Goal: Task Accomplishment & Management: Use online tool/utility

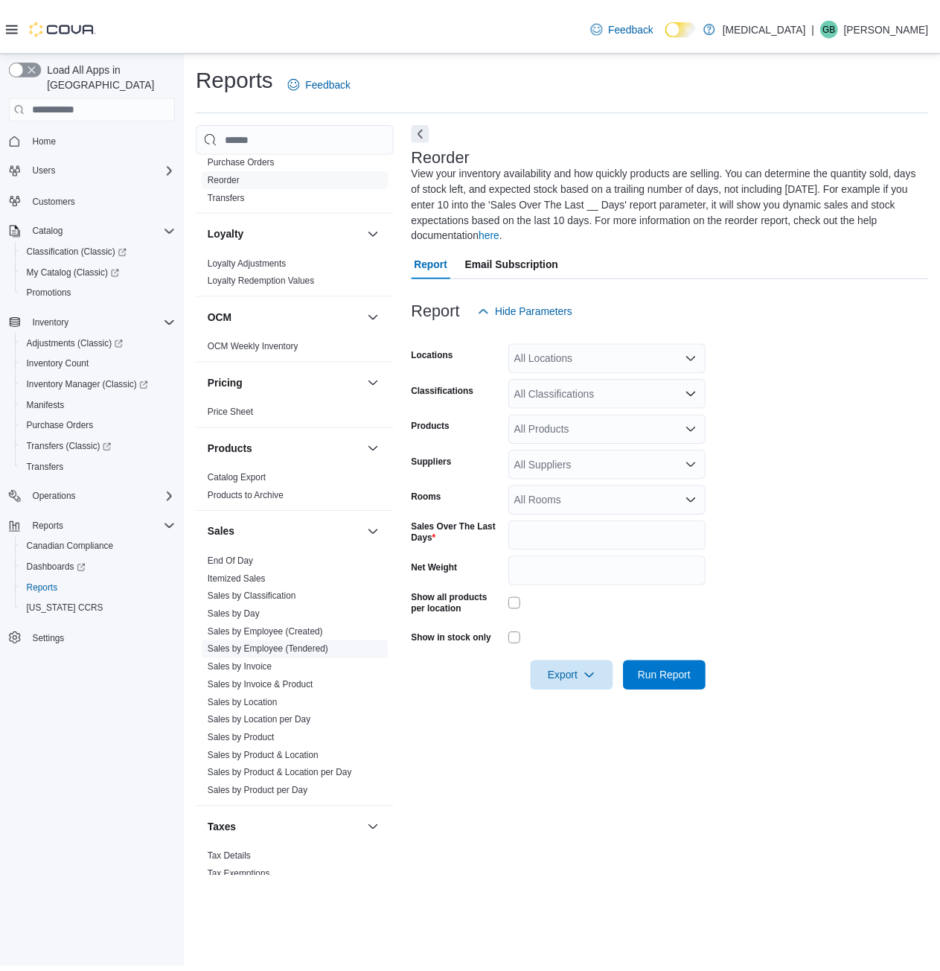
scroll to position [704, 0]
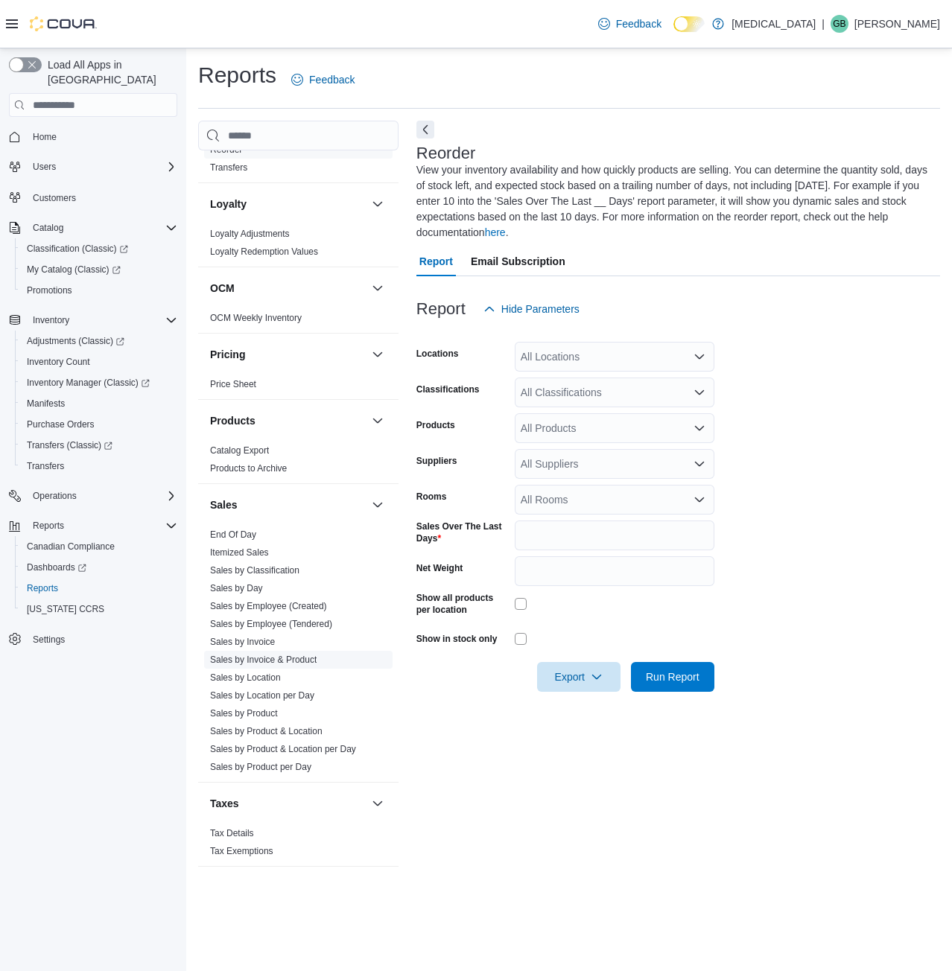
drag, startPoint x: 264, startPoint y: 676, endPoint x: 308, endPoint y: 649, distance: 51.9
click at [264, 676] on link "Sales by Location" at bounding box center [245, 677] width 71 height 10
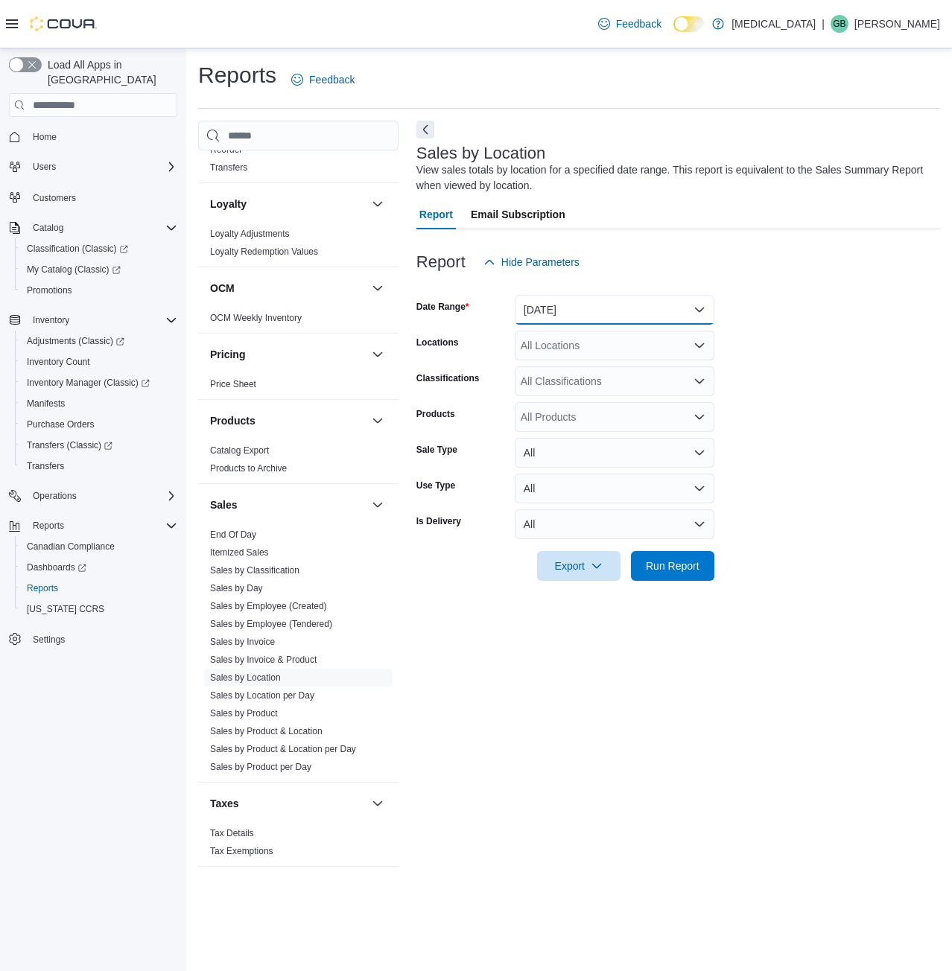
click at [607, 316] on button "[DATE]" at bounding box center [615, 310] width 200 height 30
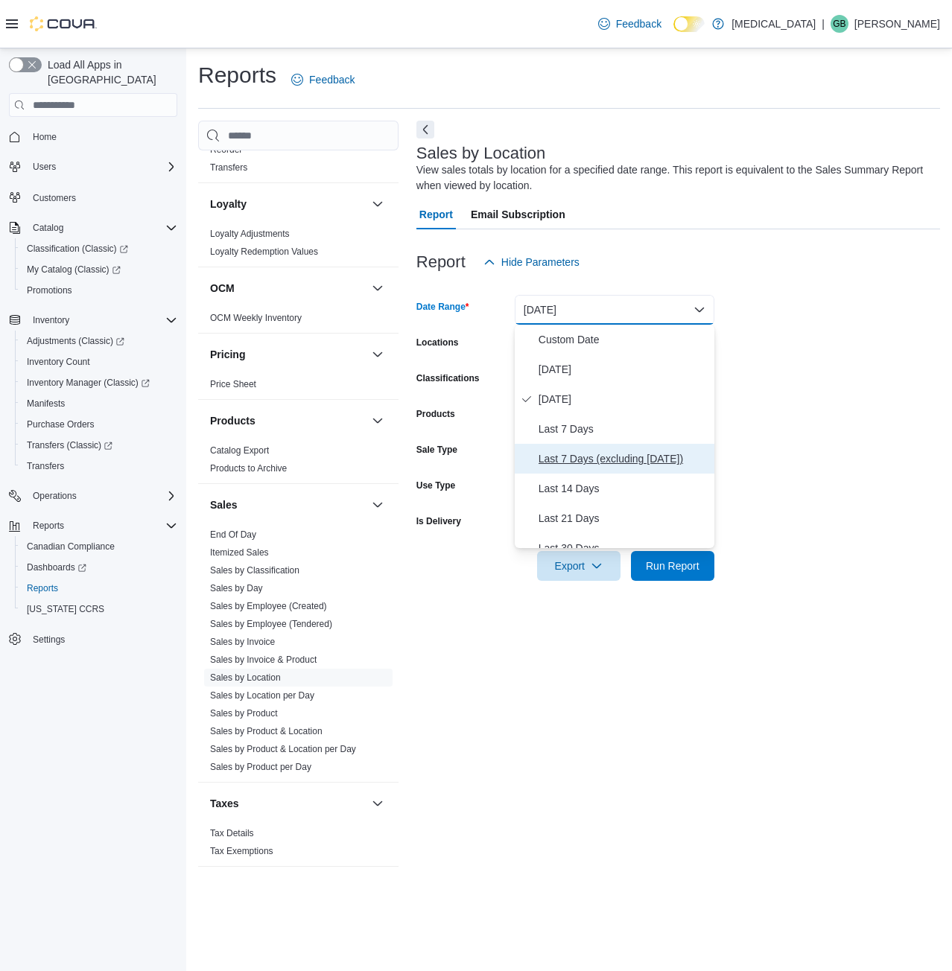
click at [595, 458] on span "Last 7 Days (excluding [DATE])" at bounding box center [623, 459] width 170 height 18
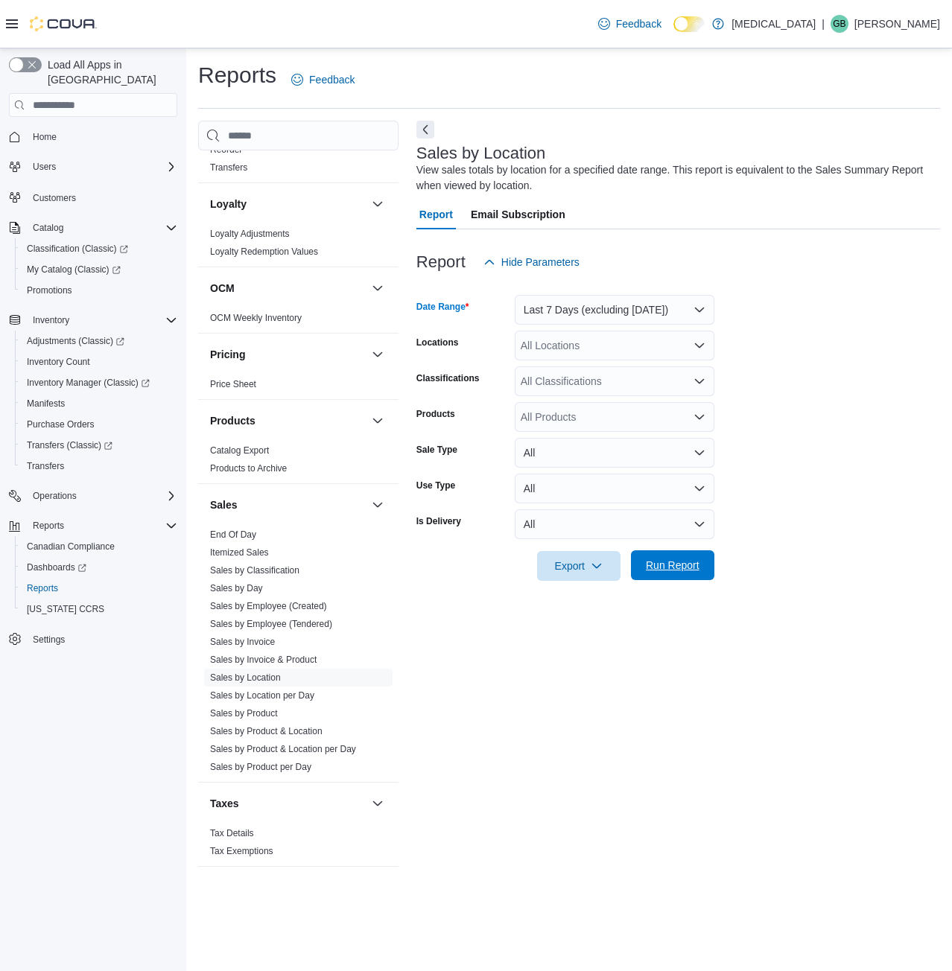
click at [679, 554] on span "Run Report" at bounding box center [673, 565] width 66 height 30
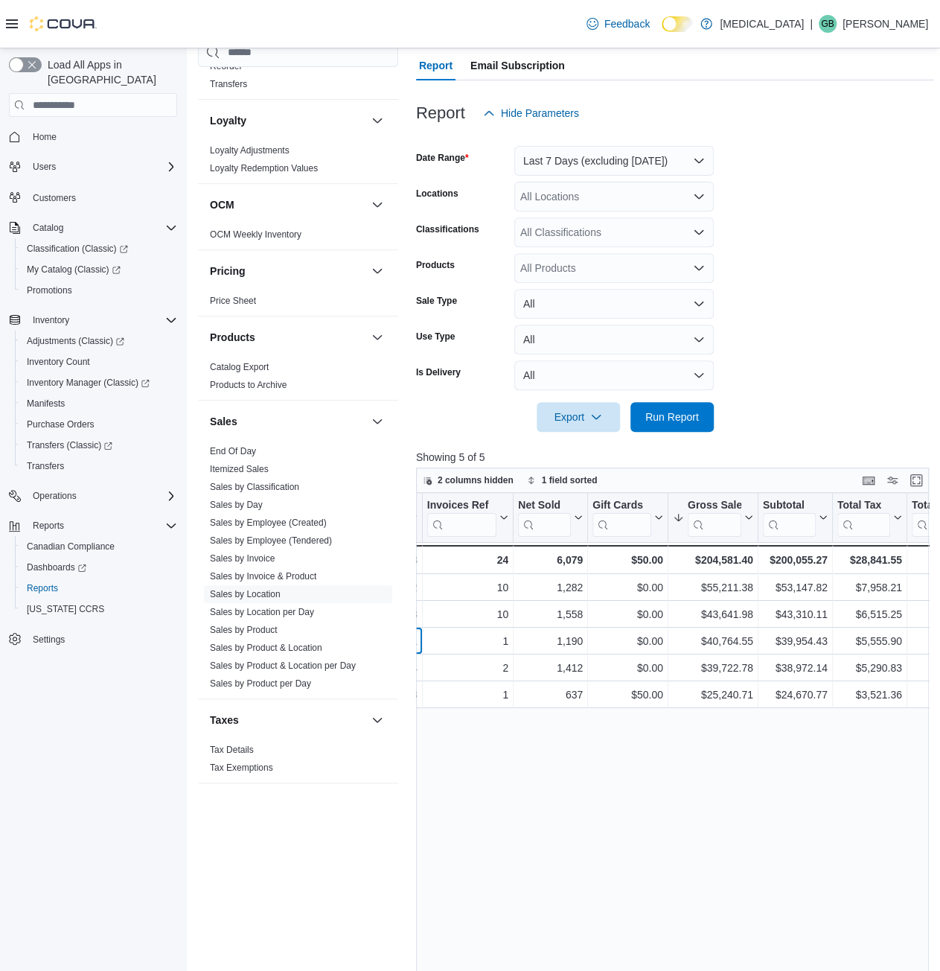
scroll to position [0, 422]
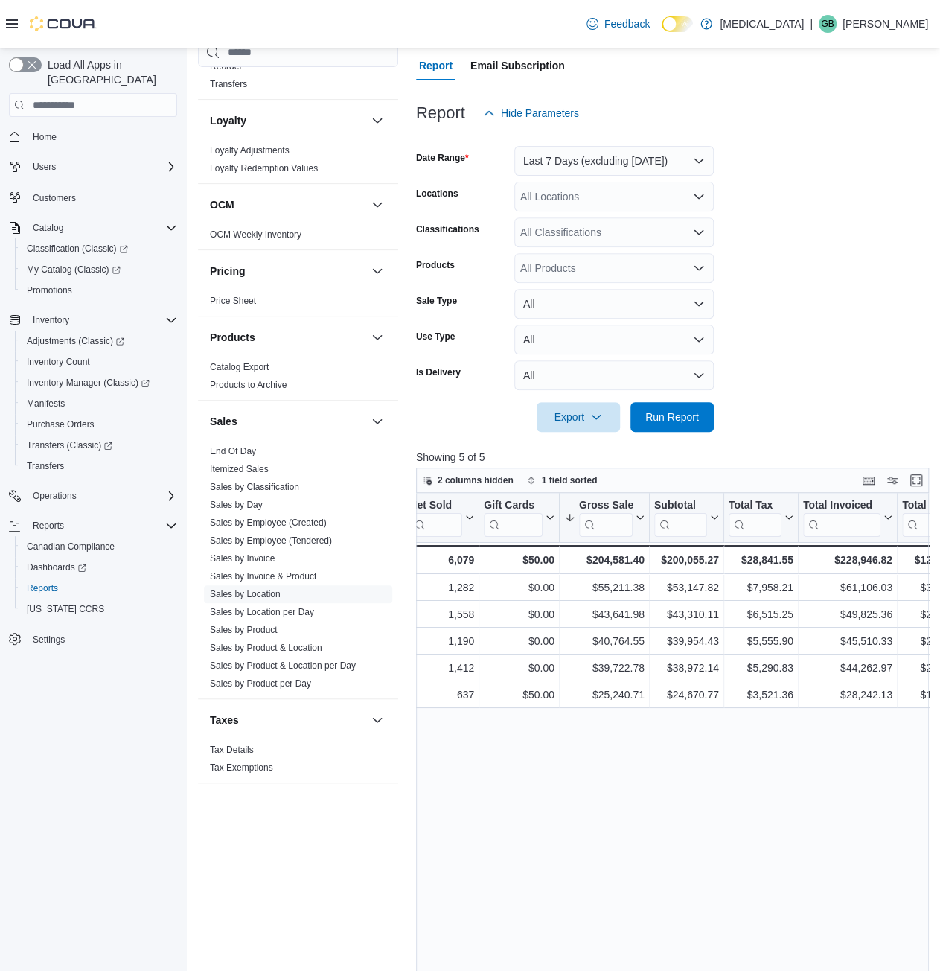
drag, startPoint x: 647, startPoint y: 628, endPoint x: 757, endPoint y: 631, distance: 110.2
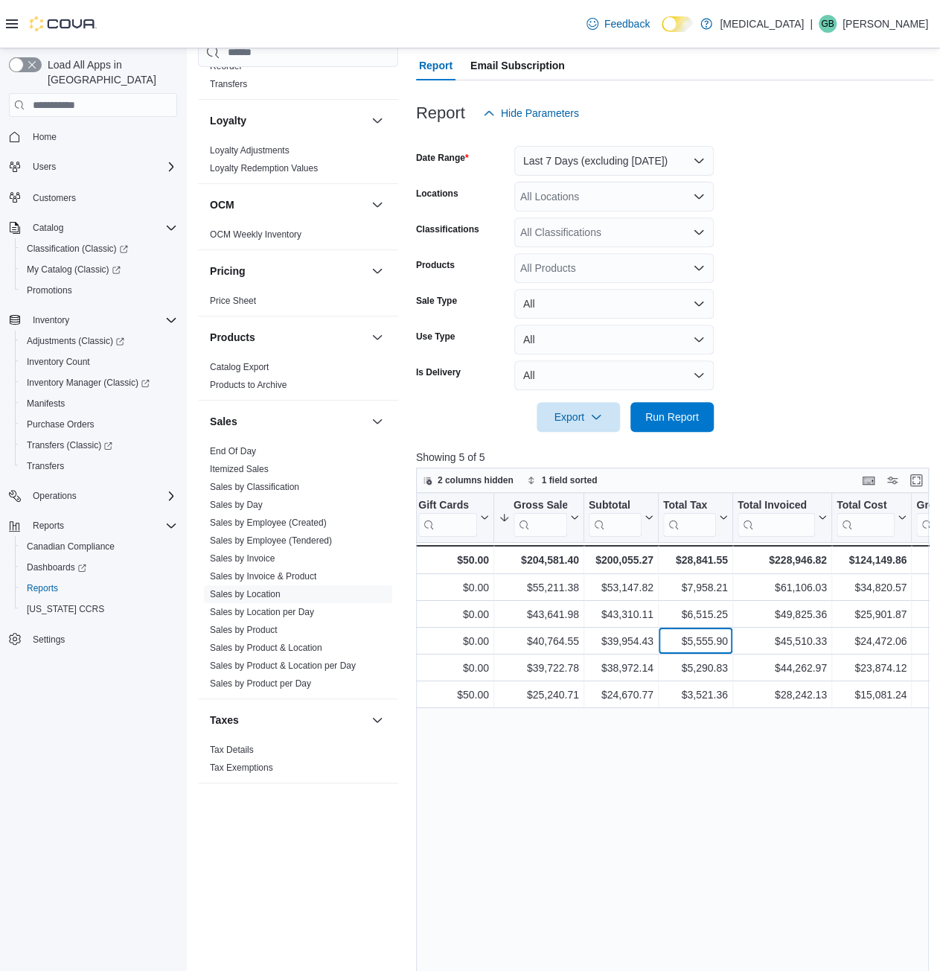
drag, startPoint x: 740, startPoint y: 625, endPoint x: 783, endPoint y: 628, distance: 43.2
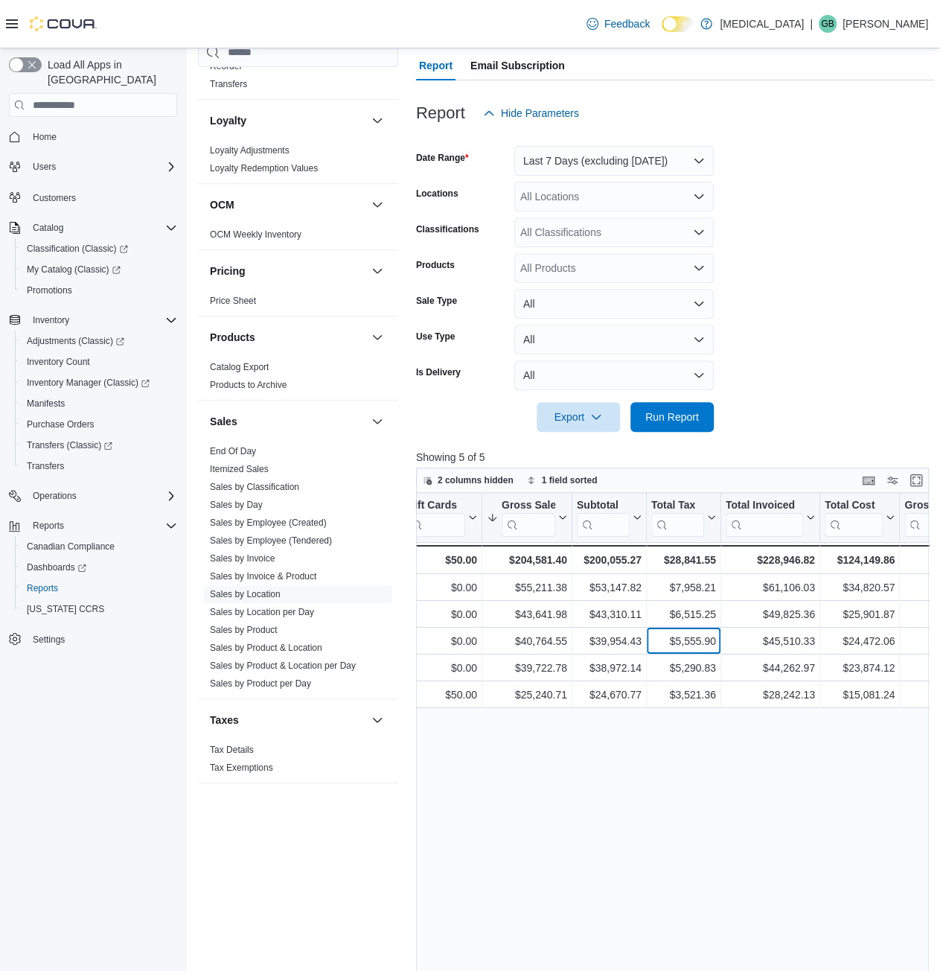
scroll to position [0, 0]
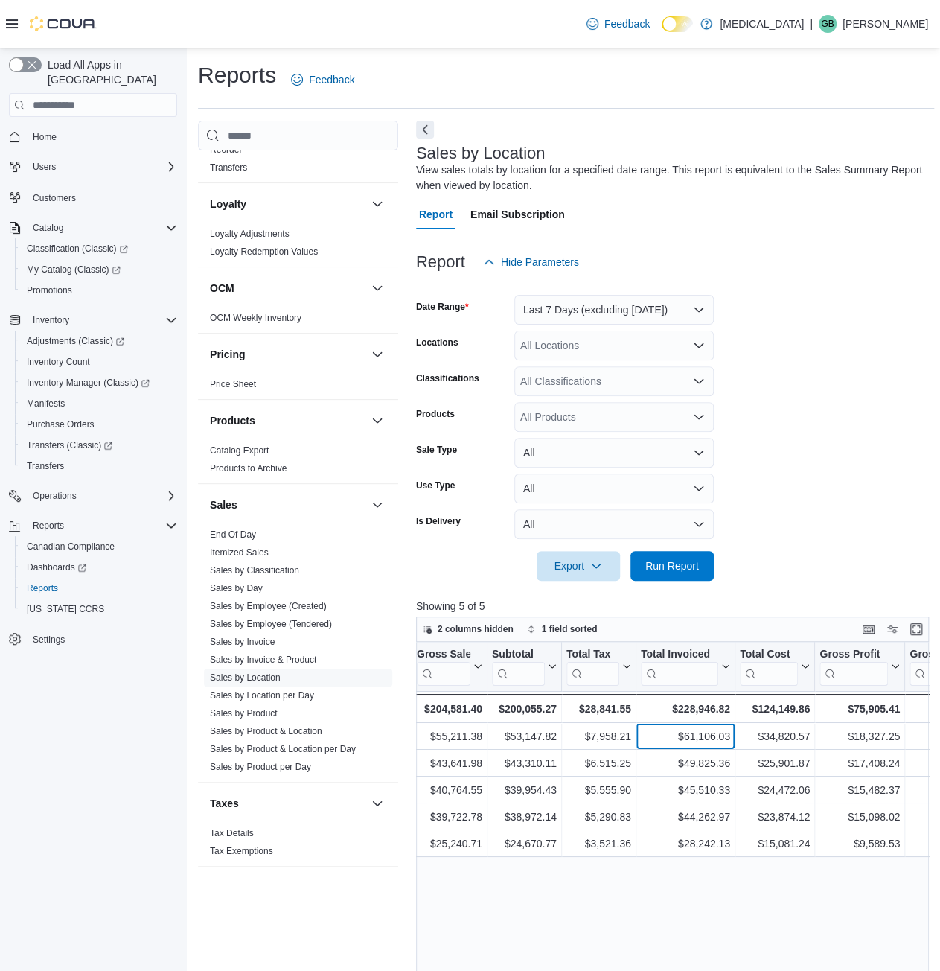
drag, startPoint x: 755, startPoint y: 733, endPoint x: 807, endPoint y: 740, distance: 52.6
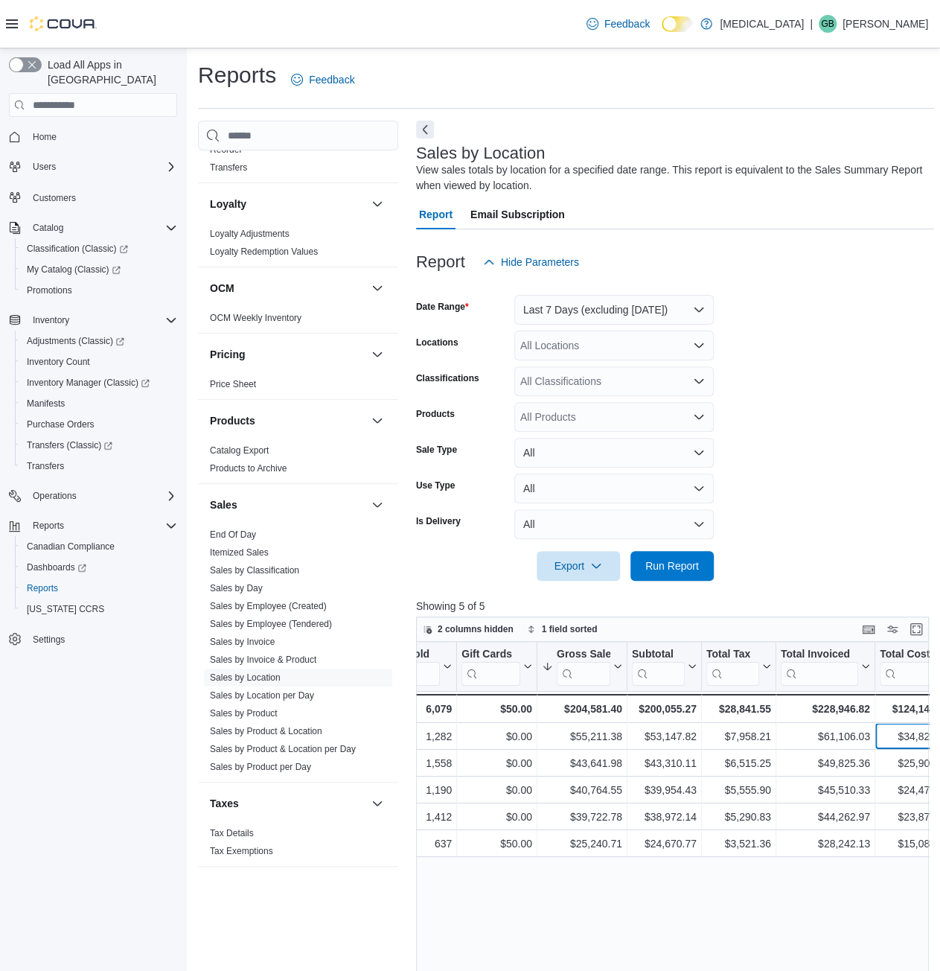
drag, startPoint x: 795, startPoint y: 741, endPoint x: 712, endPoint y: 743, distance: 83.4
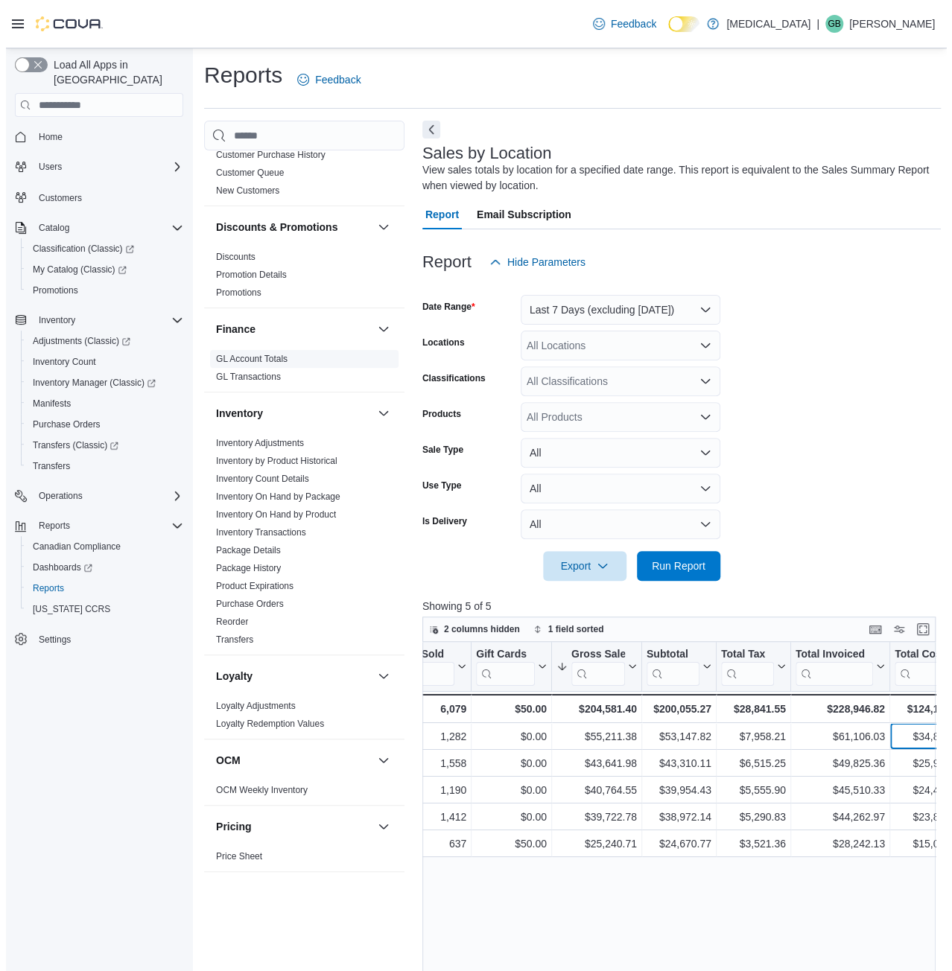
scroll to position [298, 0]
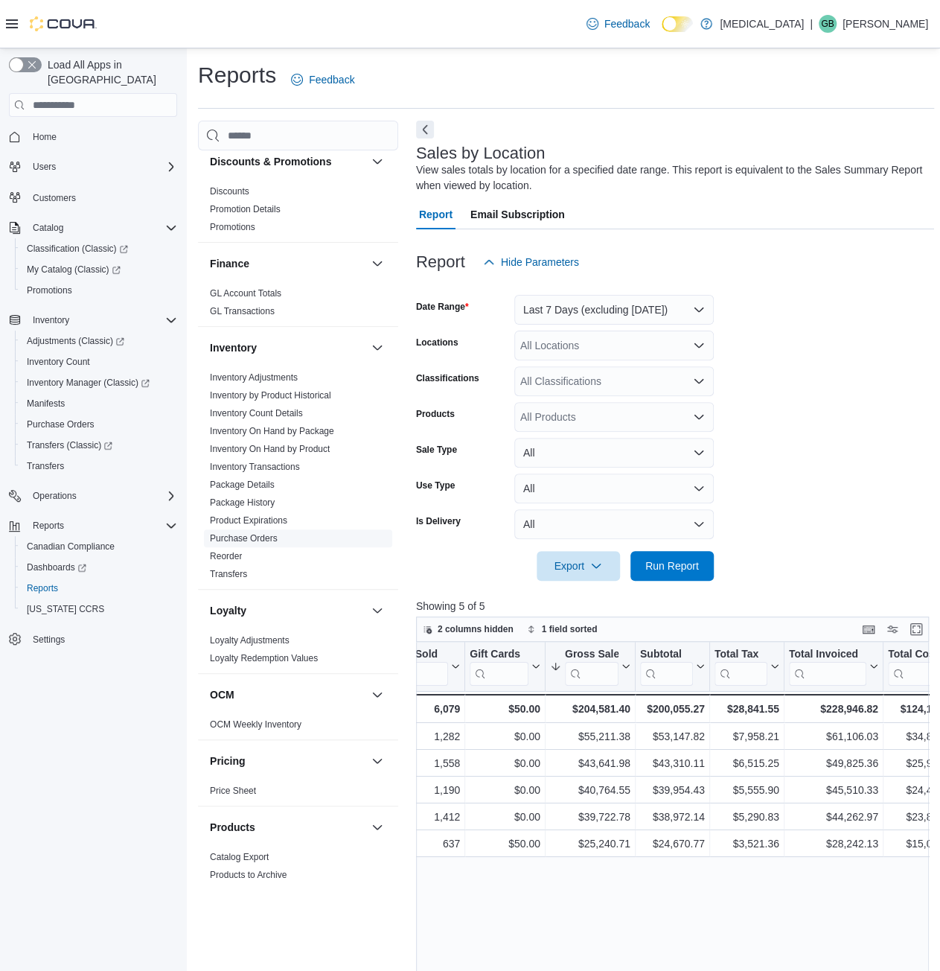
click at [235, 556] on link "Reorder" at bounding box center [226, 556] width 32 height 10
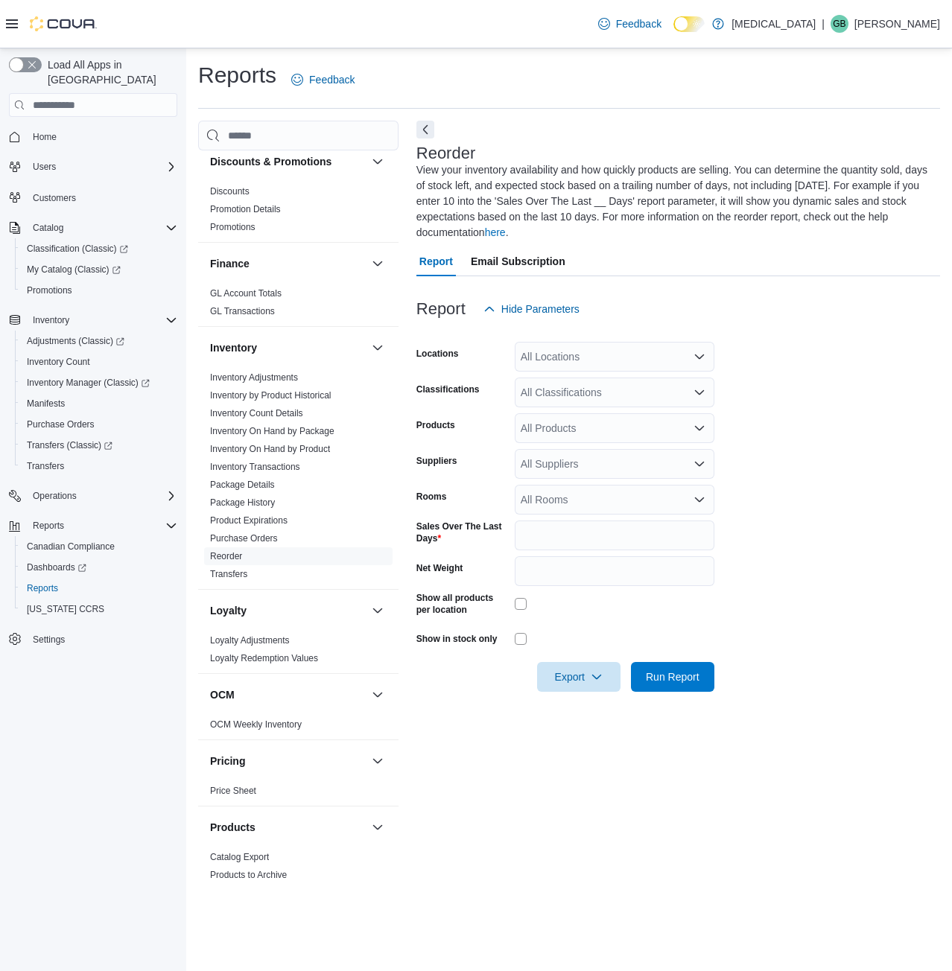
click at [588, 360] on div "All Locations" at bounding box center [615, 357] width 200 height 30
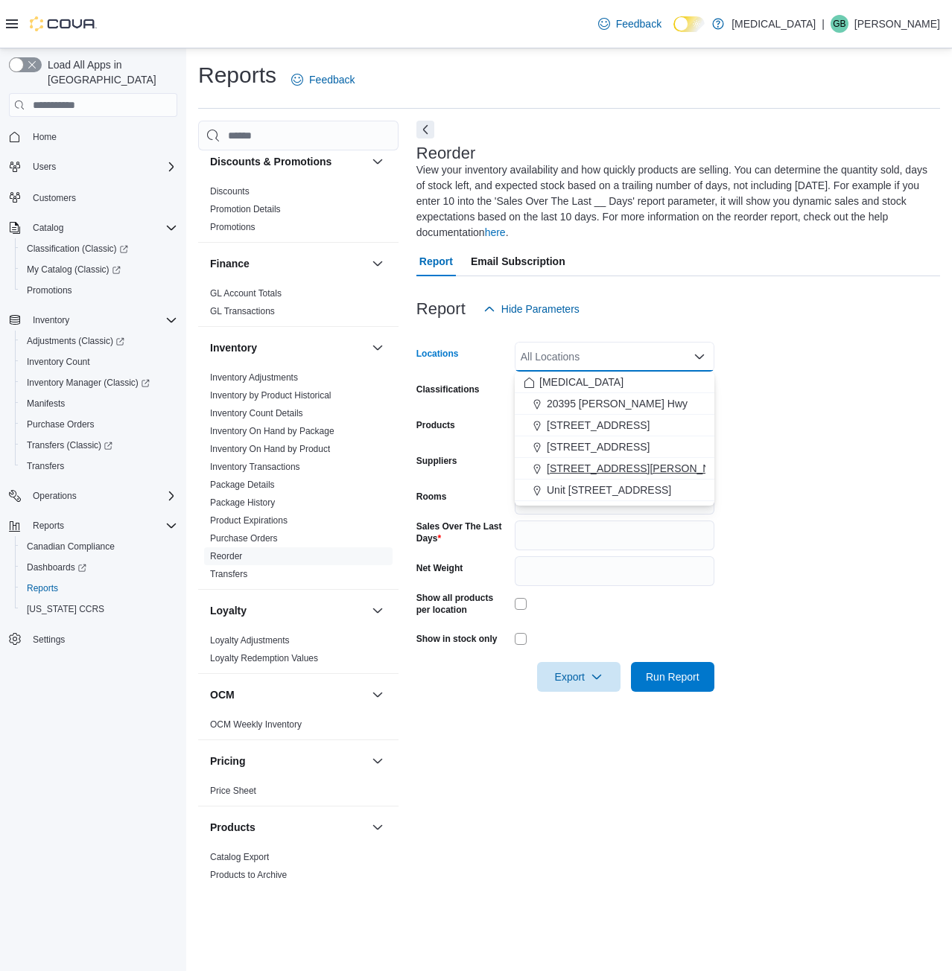
click at [609, 468] on span "[STREET_ADDRESS][PERSON_NAME]" at bounding box center [641, 468] width 189 height 15
click at [767, 410] on form "Locations [STREET_ADDRESS][PERSON_NAME] Selected. [STREET_ADDRESS][PERSON_NAME]…" at bounding box center [677, 508] width 523 height 368
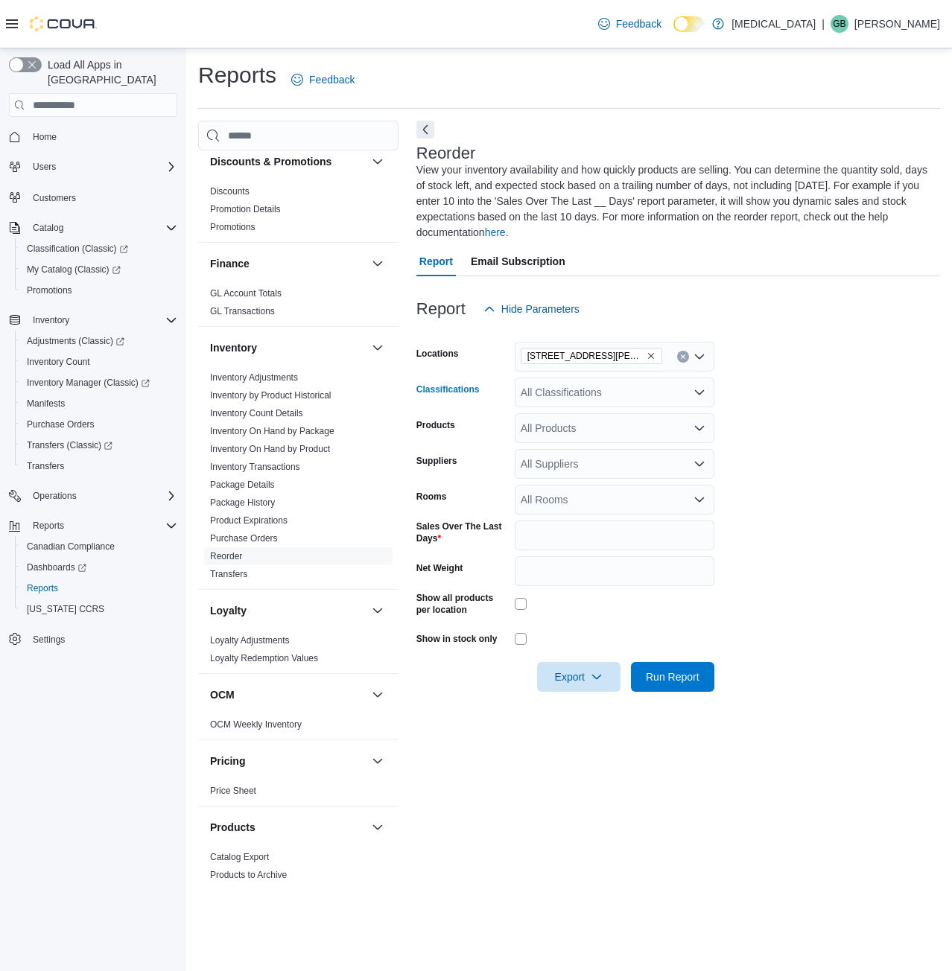
click at [563, 392] on div "All Classifications" at bounding box center [615, 393] width 200 height 30
click at [812, 416] on form "Locations [STREET_ADDRESS][PERSON_NAME] Classifications All Classifications Pro…" at bounding box center [677, 508] width 523 height 368
click at [611, 416] on div "All Products" at bounding box center [615, 428] width 200 height 30
drag, startPoint x: 494, startPoint y: 477, endPoint x: 524, endPoint y: 473, distance: 30.1
click at [498, 477] on div "Suppliers" at bounding box center [462, 464] width 92 height 30
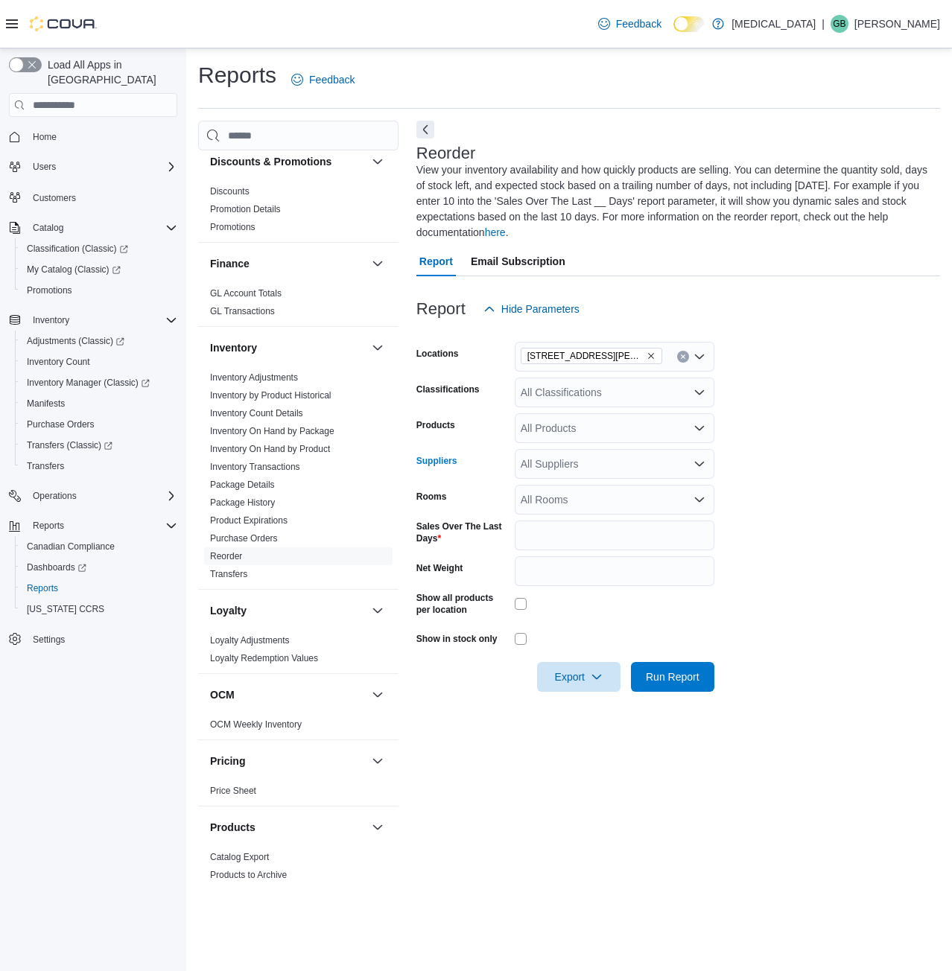
click at [545, 467] on div "All Suppliers" at bounding box center [615, 464] width 200 height 30
type input "**"
click at [550, 531] on span "BCLDB" at bounding box center [614, 532] width 182 height 15
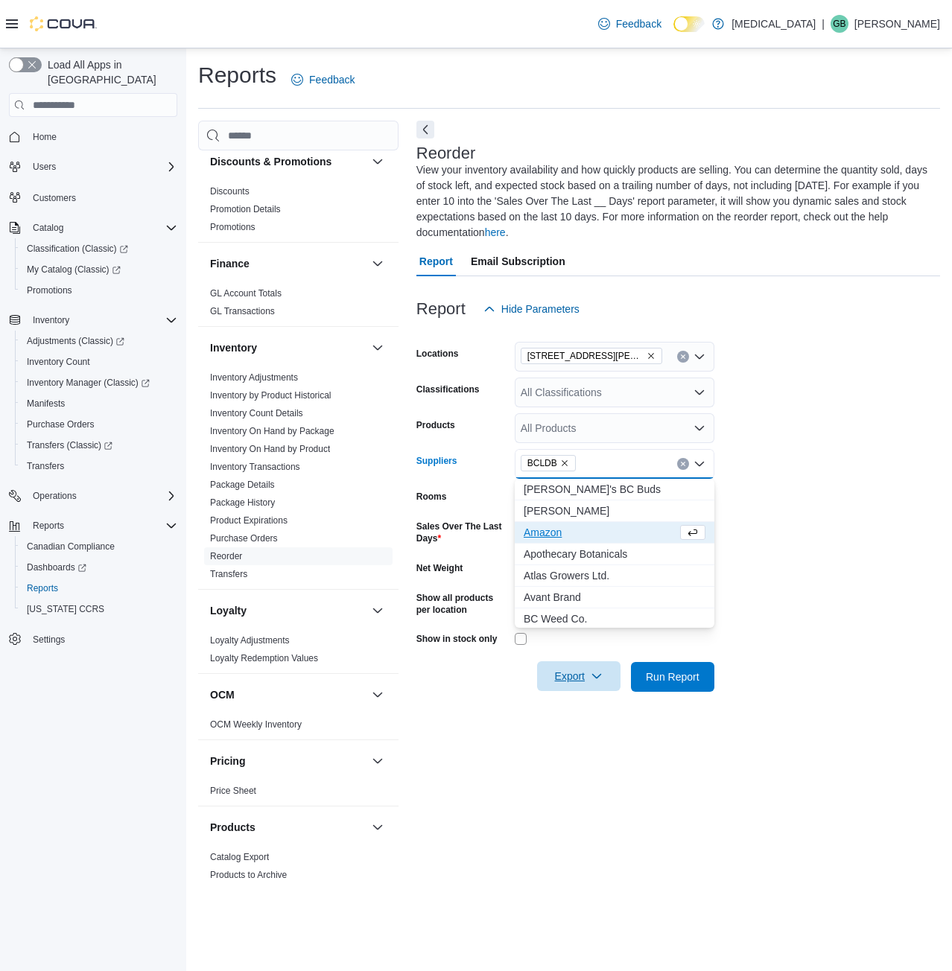
click at [590, 666] on span "Export" at bounding box center [579, 676] width 66 height 30
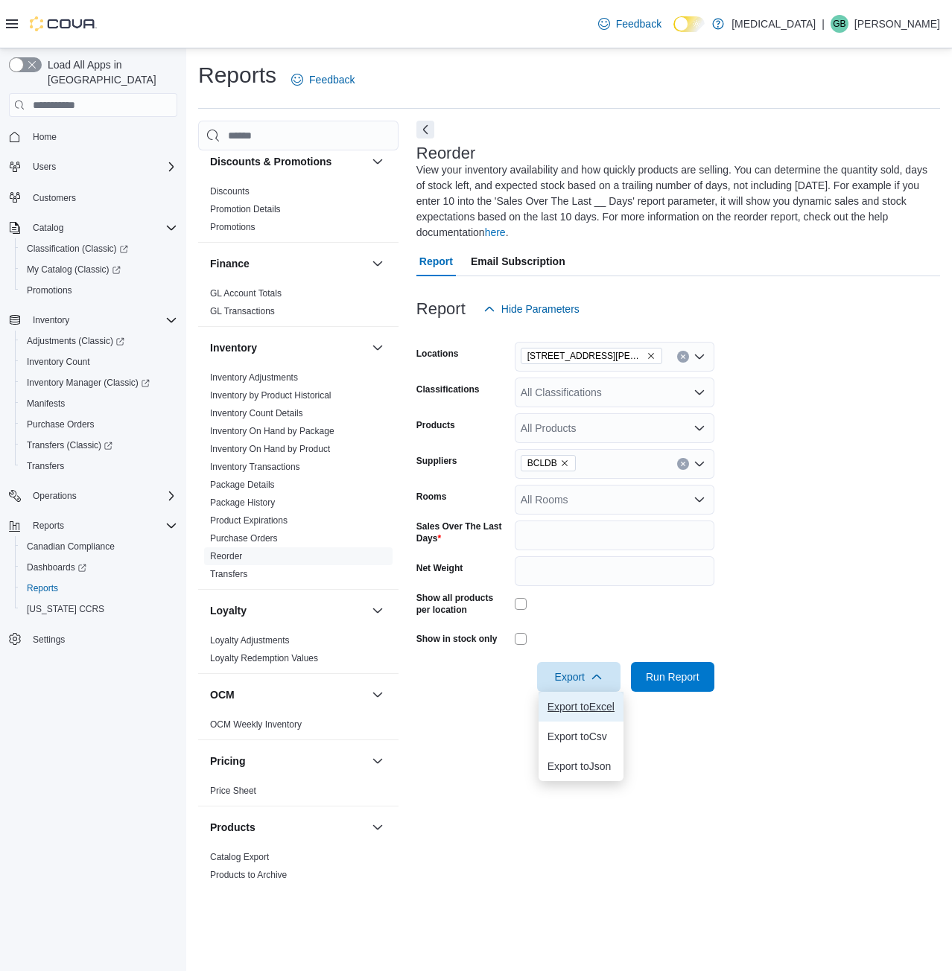
click at [589, 704] on span "Export to Excel" at bounding box center [580, 707] width 67 height 12
click at [748, 576] on form "Locations [STREET_ADDRESS][PERSON_NAME] Classifications All Classifications Pro…" at bounding box center [677, 508] width 523 height 368
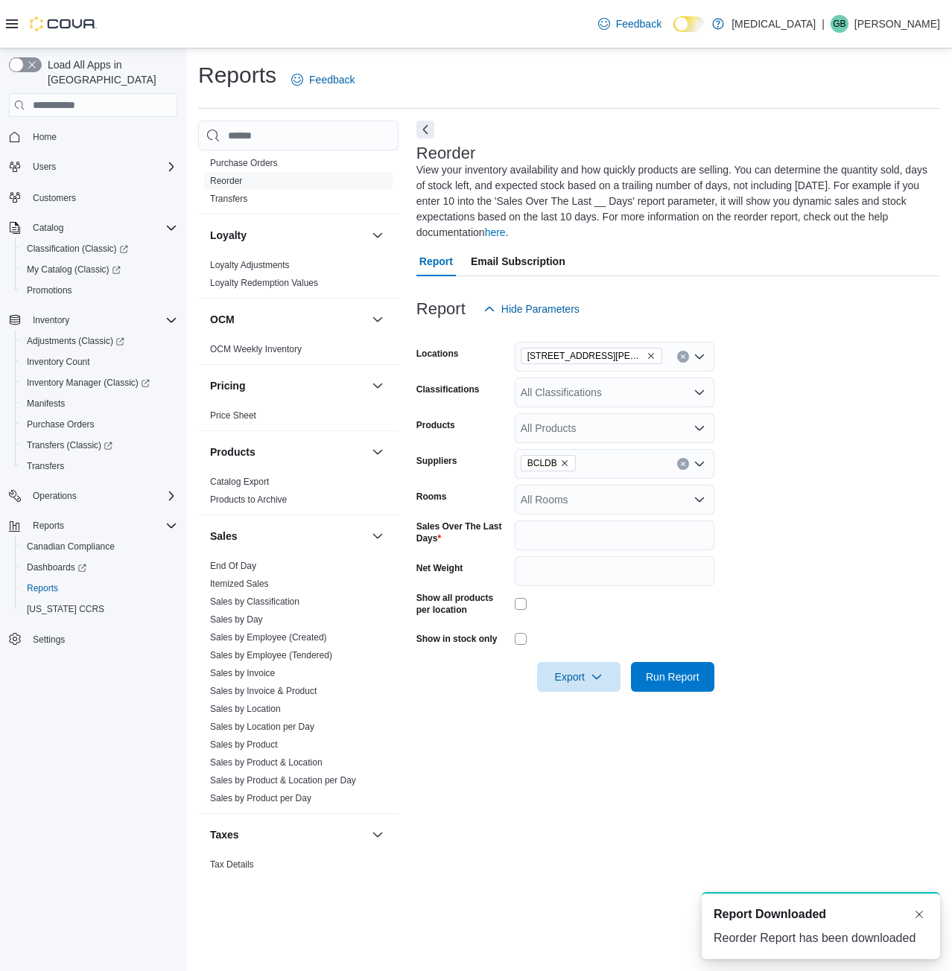
scroll to position [630, 0]
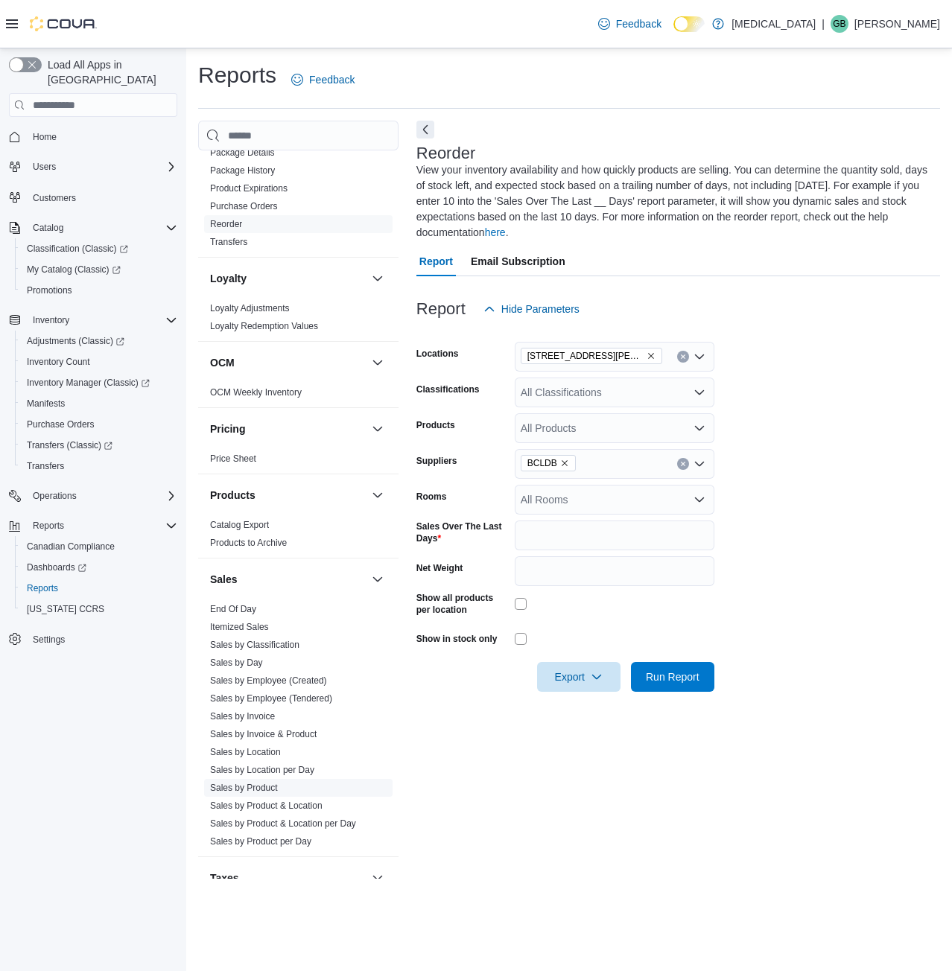
click at [247, 783] on link "Sales by Product" at bounding box center [244, 788] width 68 height 10
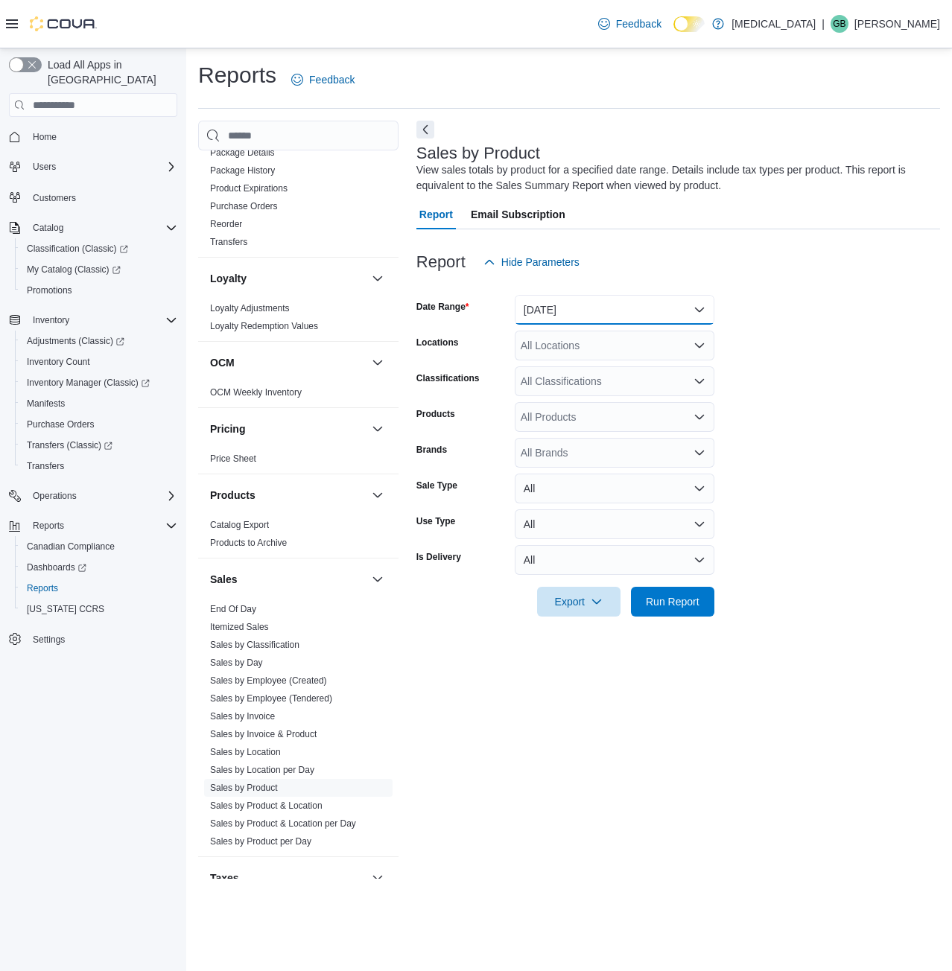
click at [644, 305] on button "[DATE]" at bounding box center [615, 310] width 200 height 30
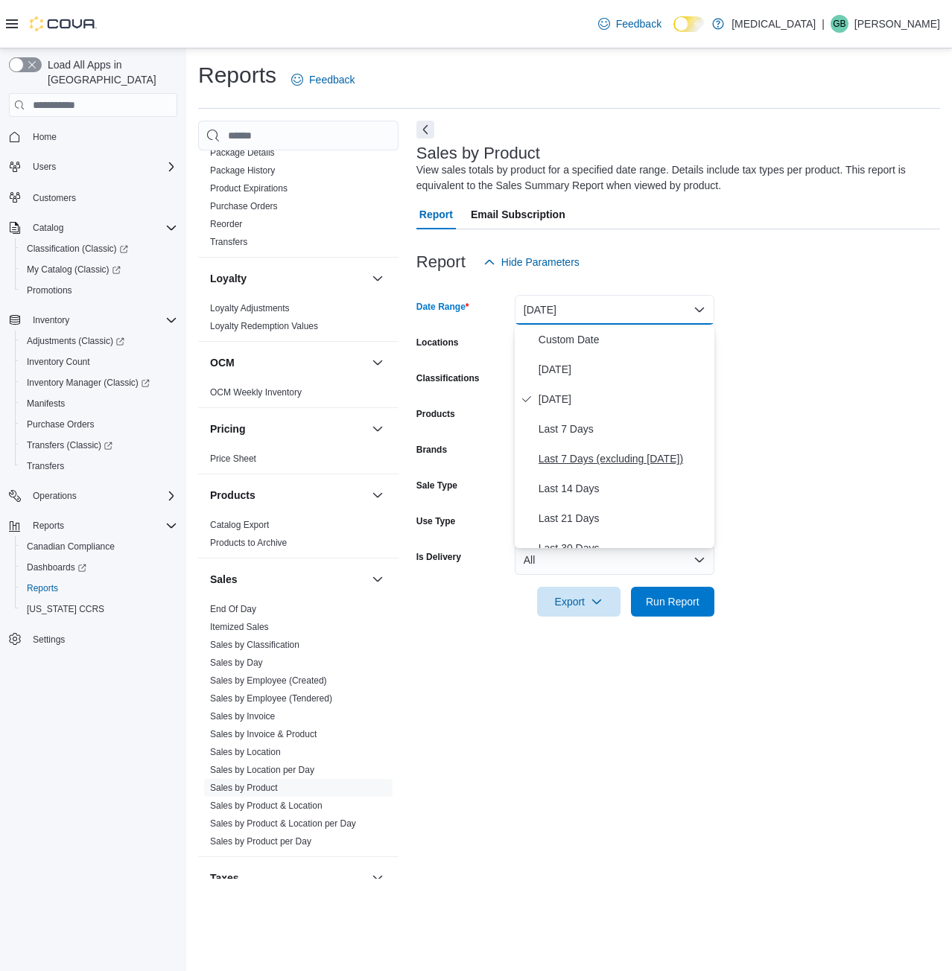
scroll to position [149, 0]
click at [572, 401] on span "Last 30 Days" at bounding box center [623, 399] width 170 height 18
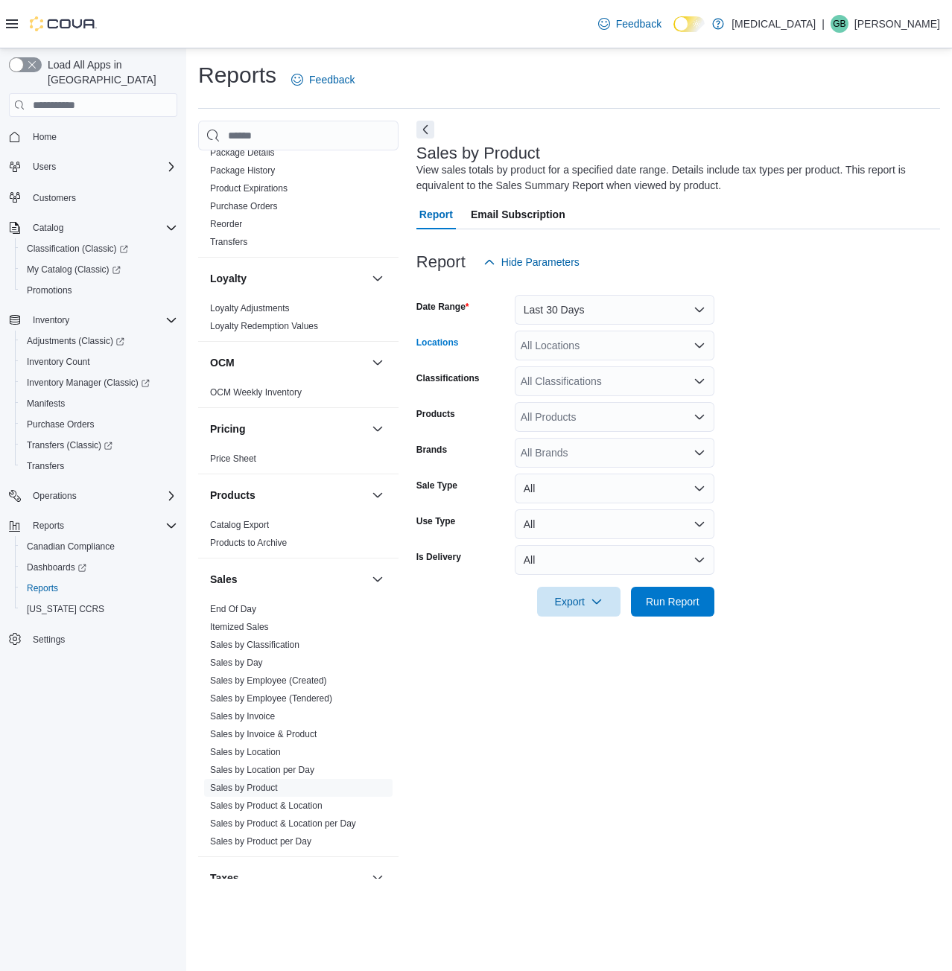
click at [582, 352] on div "All Locations" at bounding box center [615, 346] width 200 height 30
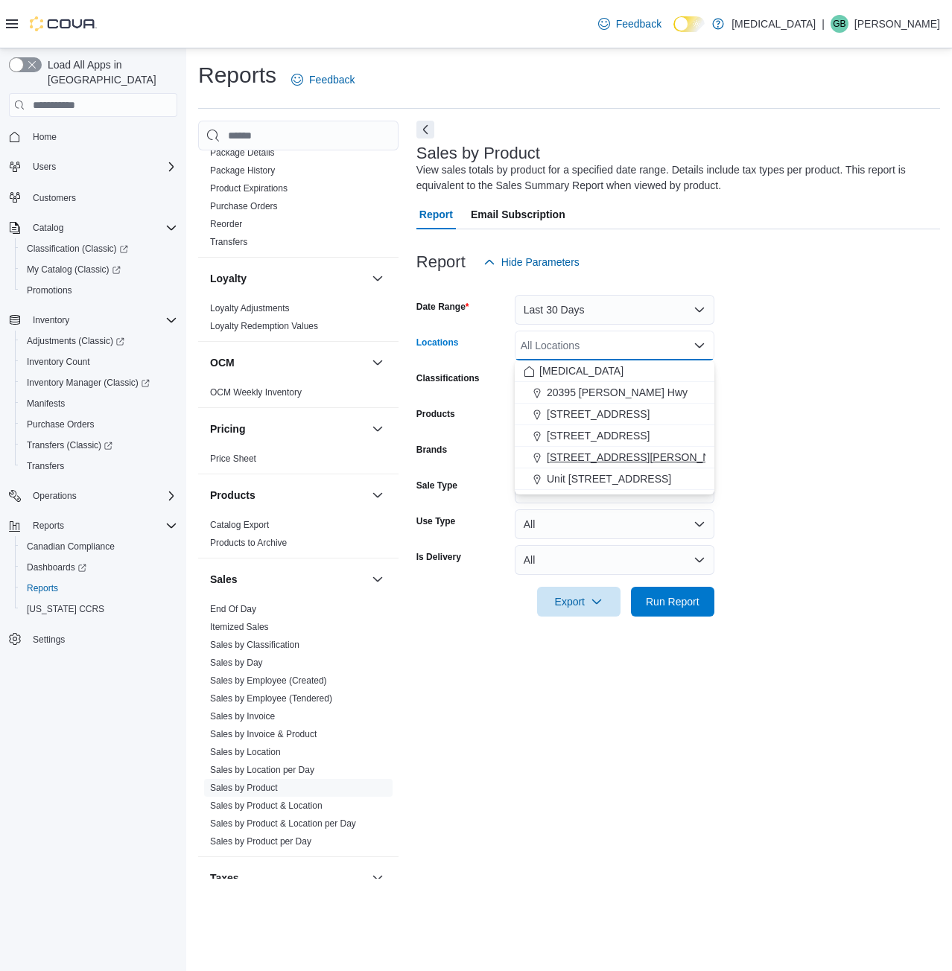
click at [618, 452] on span "[STREET_ADDRESS][PERSON_NAME]" at bounding box center [641, 457] width 189 height 15
click at [779, 400] on form "Date Range Last 30 Days Locations [STREET_ADDRESS][PERSON_NAME] Combo box. Sele…" at bounding box center [677, 447] width 523 height 340
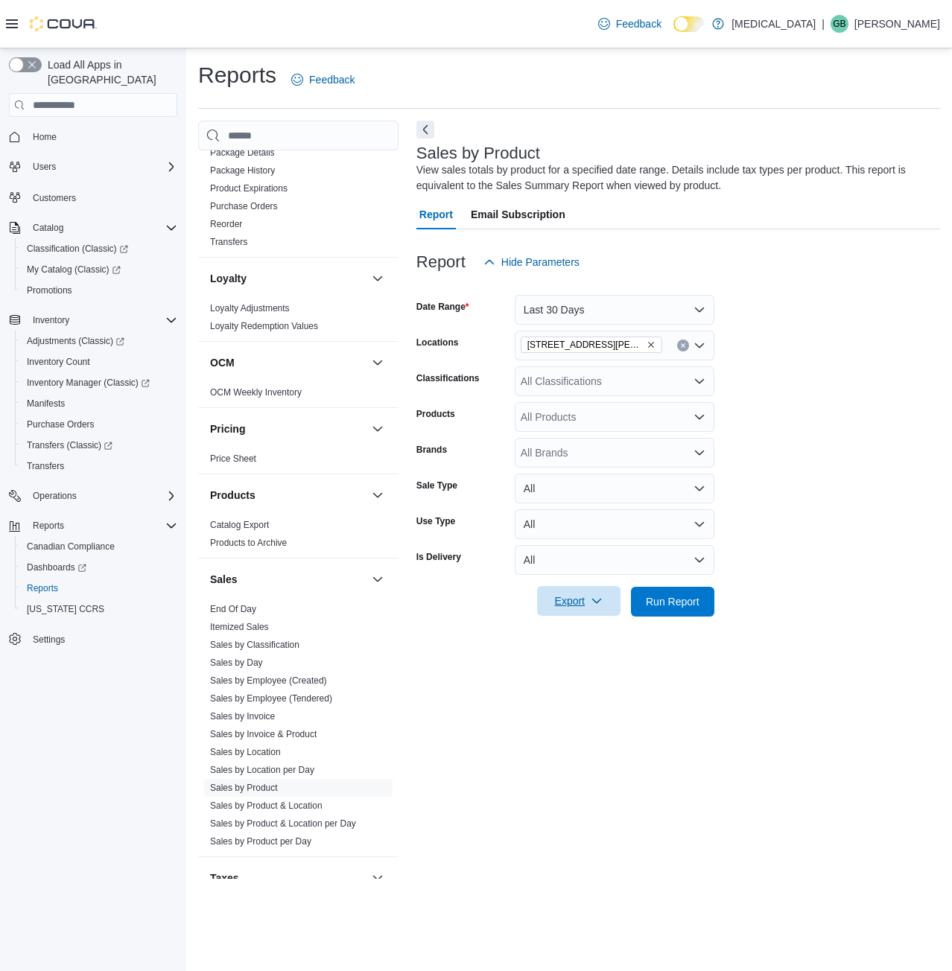
click at [600, 608] on span "Export" at bounding box center [579, 601] width 66 height 30
click at [602, 632] on span "Export to Excel" at bounding box center [580, 631] width 67 height 12
click at [783, 442] on form "Date Range Last 30 Days Locations [STREET_ADDRESS][PERSON_NAME] Classifications…" at bounding box center [677, 447] width 523 height 340
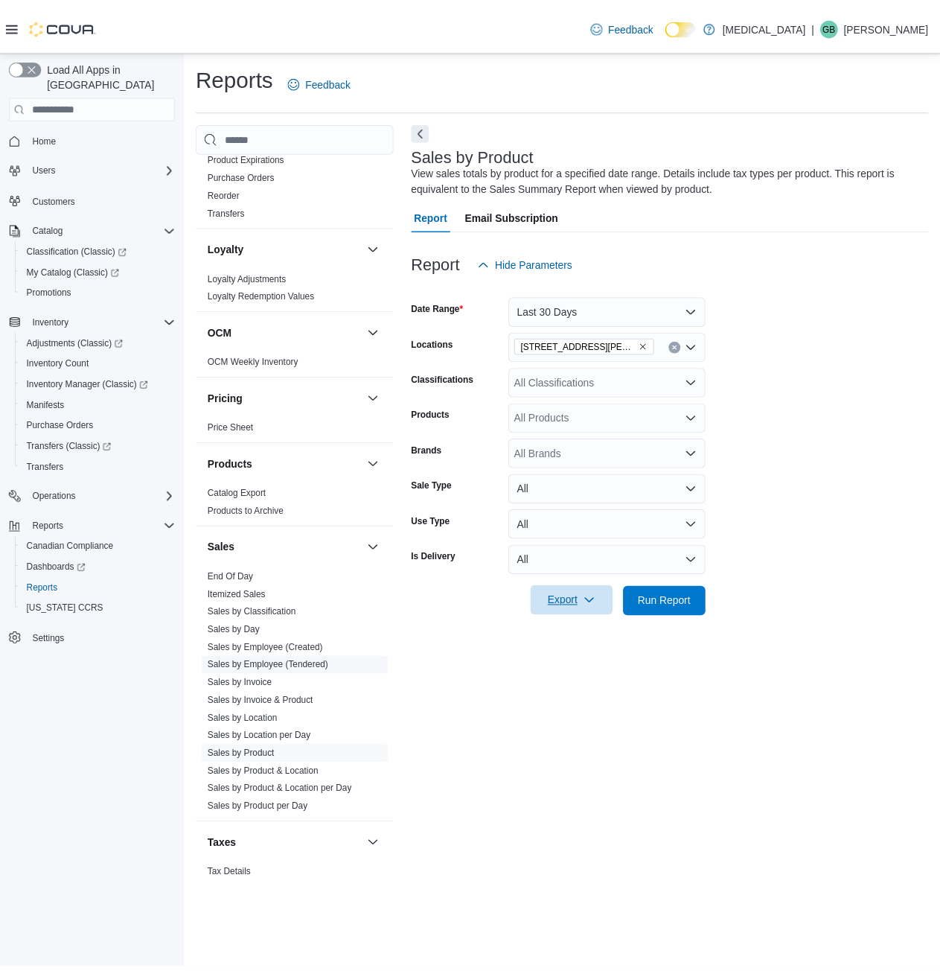
scroll to position [704, 0]
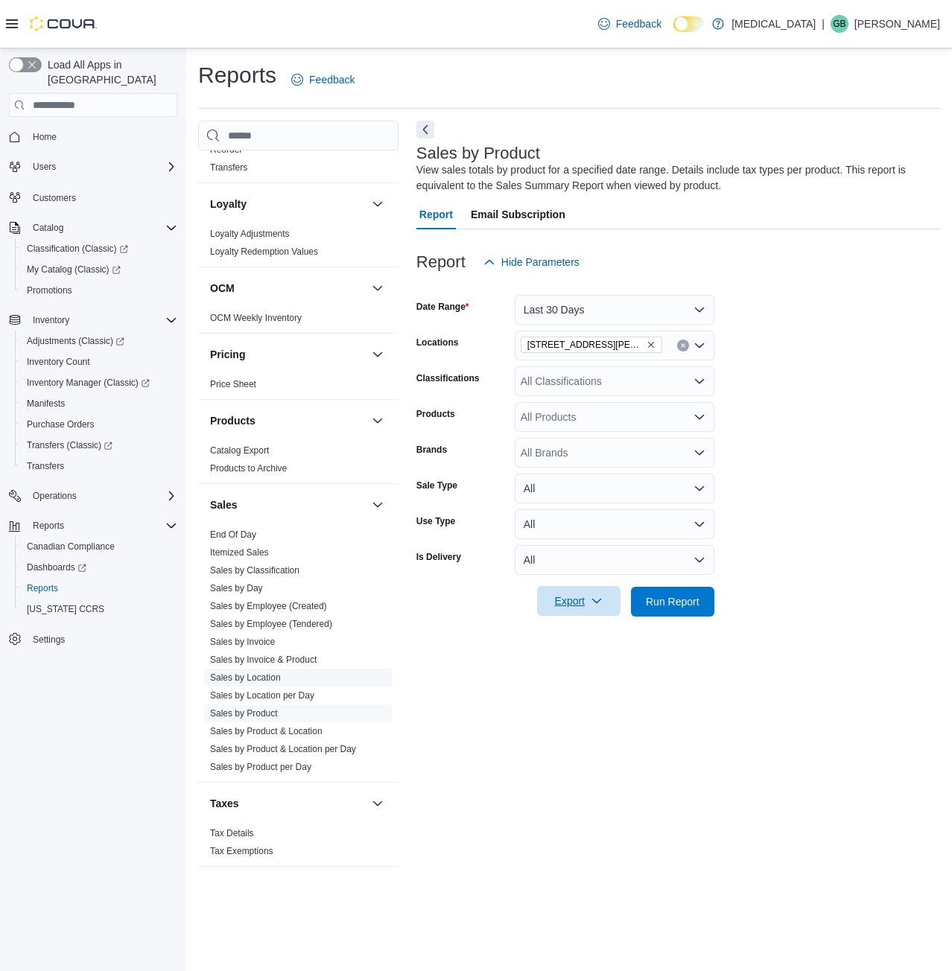
click at [251, 674] on link "Sales by Location" at bounding box center [245, 677] width 71 height 10
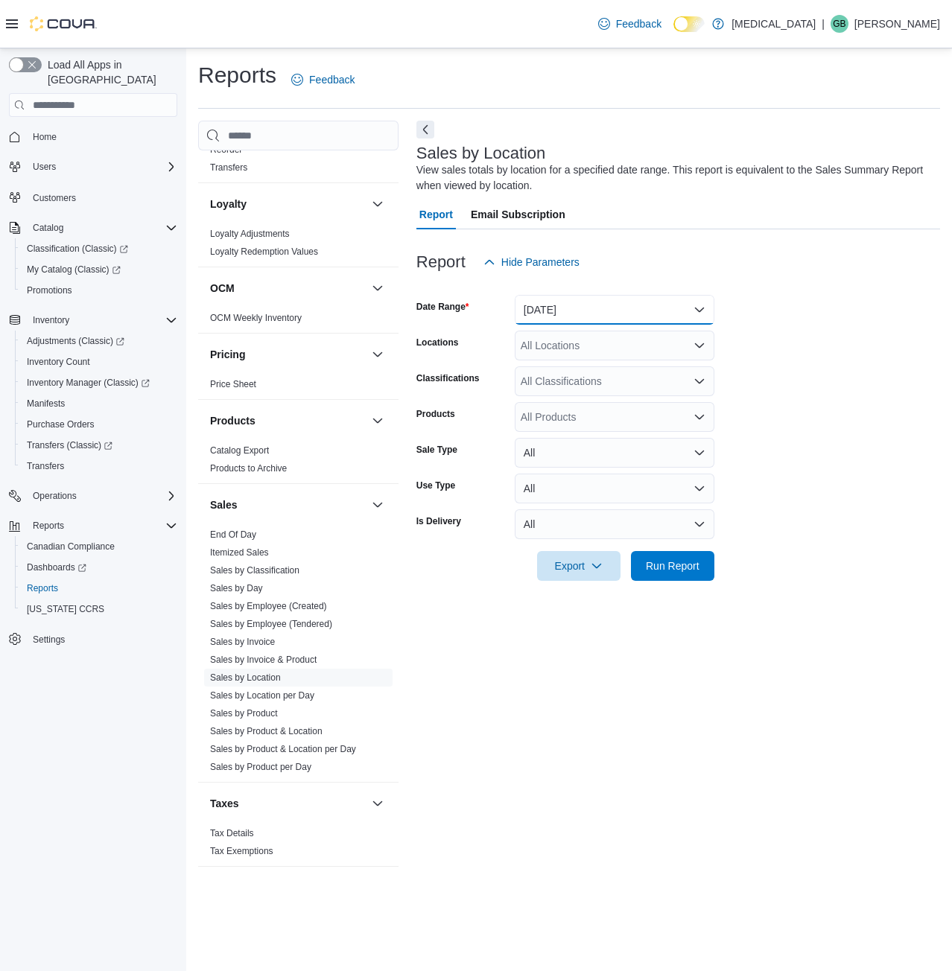
click at [587, 314] on button "[DATE]" at bounding box center [615, 310] width 200 height 30
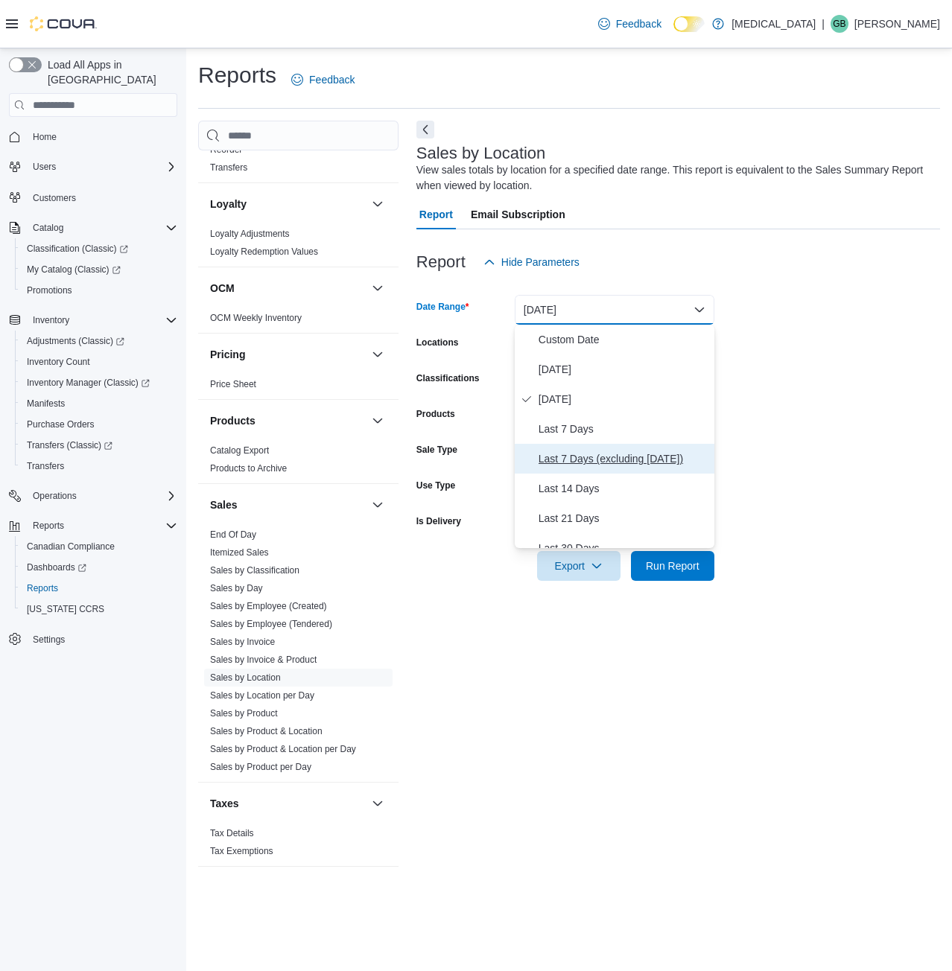
click at [611, 464] on span "Last 7 Days (excluding [DATE])" at bounding box center [623, 459] width 170 height 18
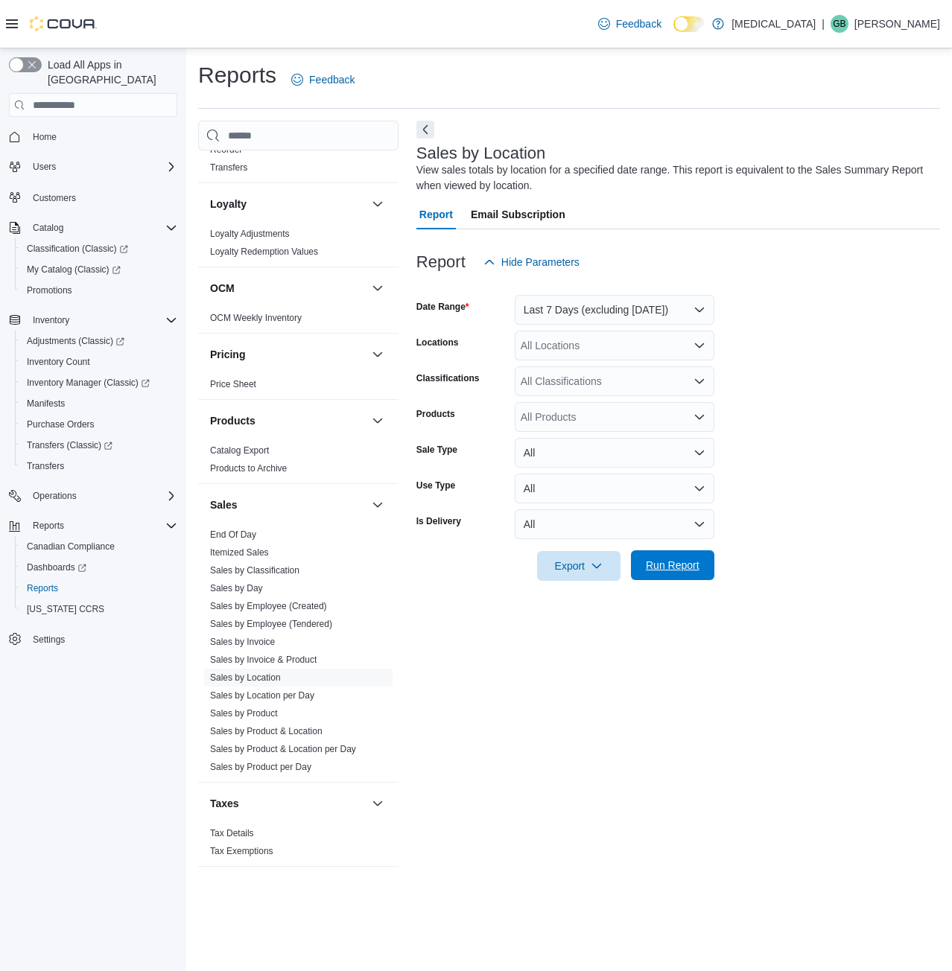
click at [680, 559] on span "Run Report" at bounding box center [673, 565] width 54 height 15
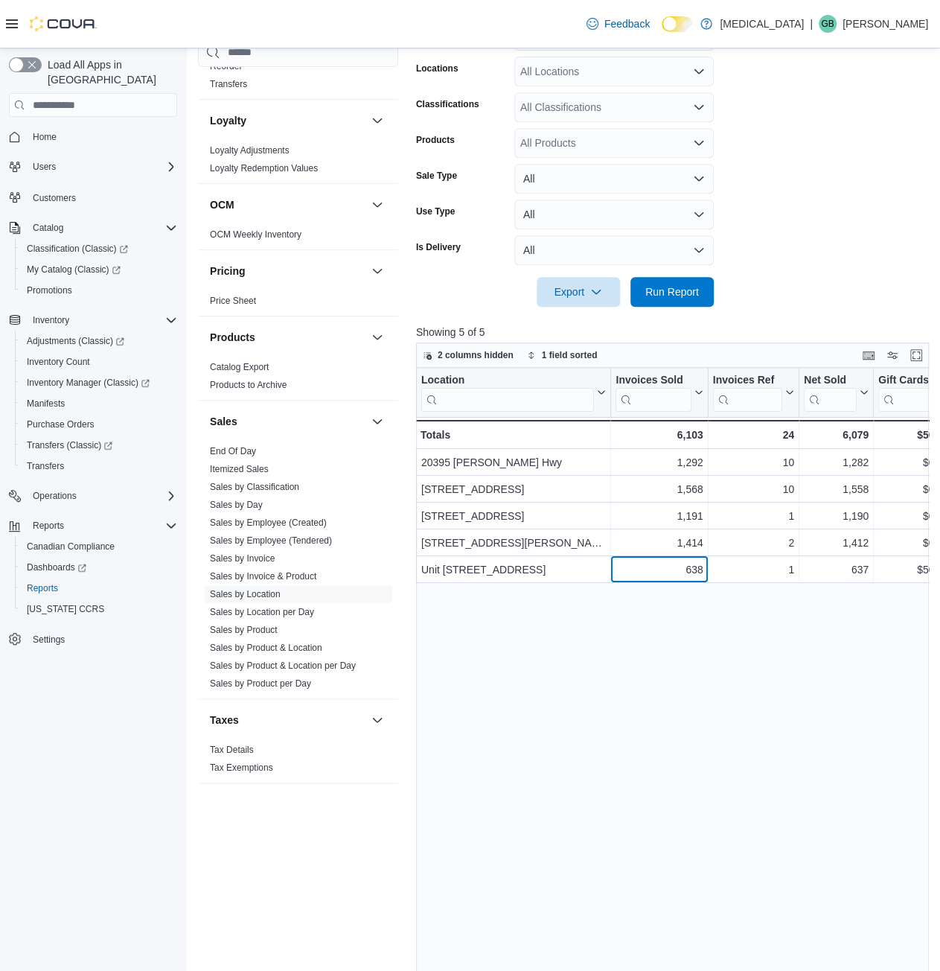
scroll to position [298, 0]
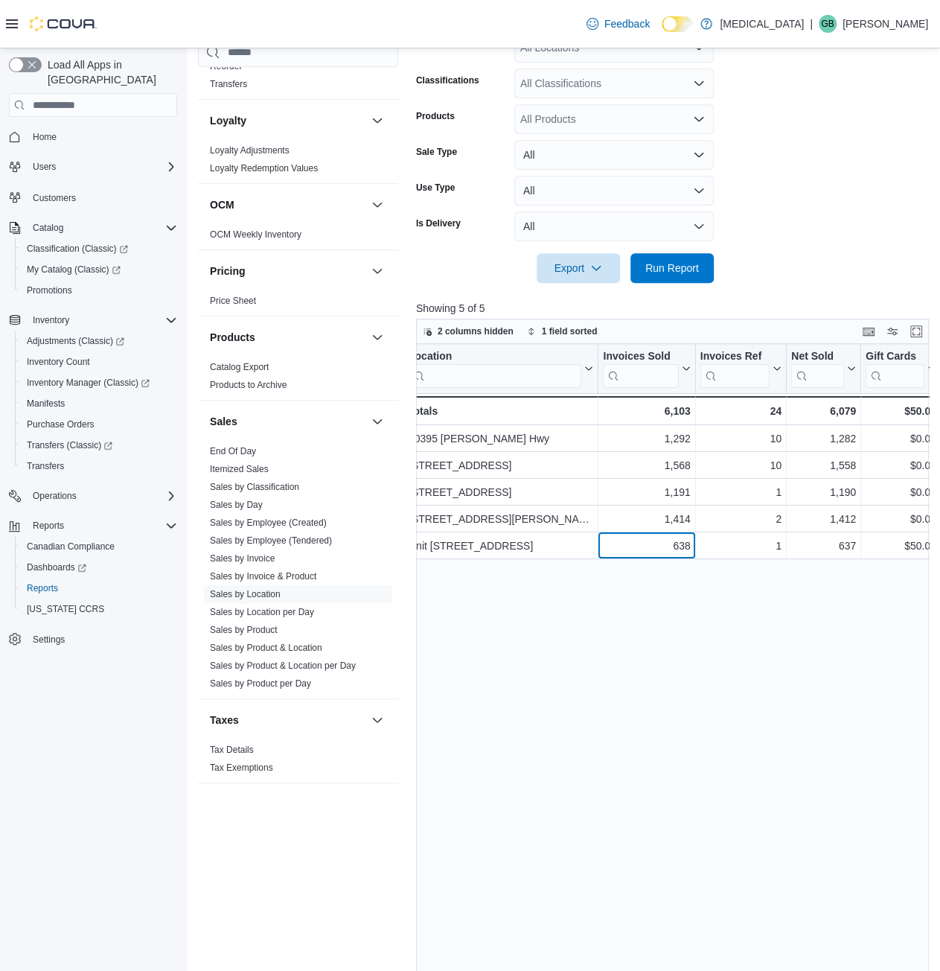
drag, startPoint x: 683, startPoint y: 587, endPoint x: 726, endPoint y: 572, distance: 45.9
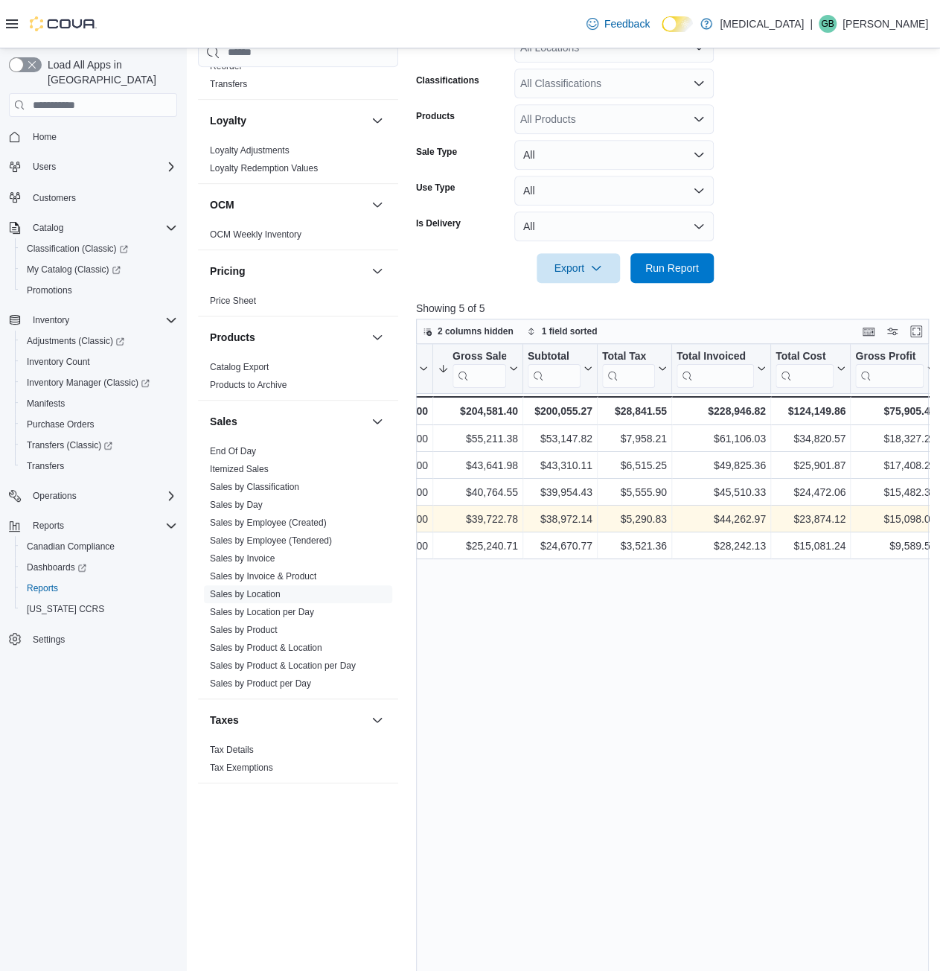
drag, startPoint x: 690, startPoint y: 521, endPoint x: 782, endPoint y: 519, distance: 92.4
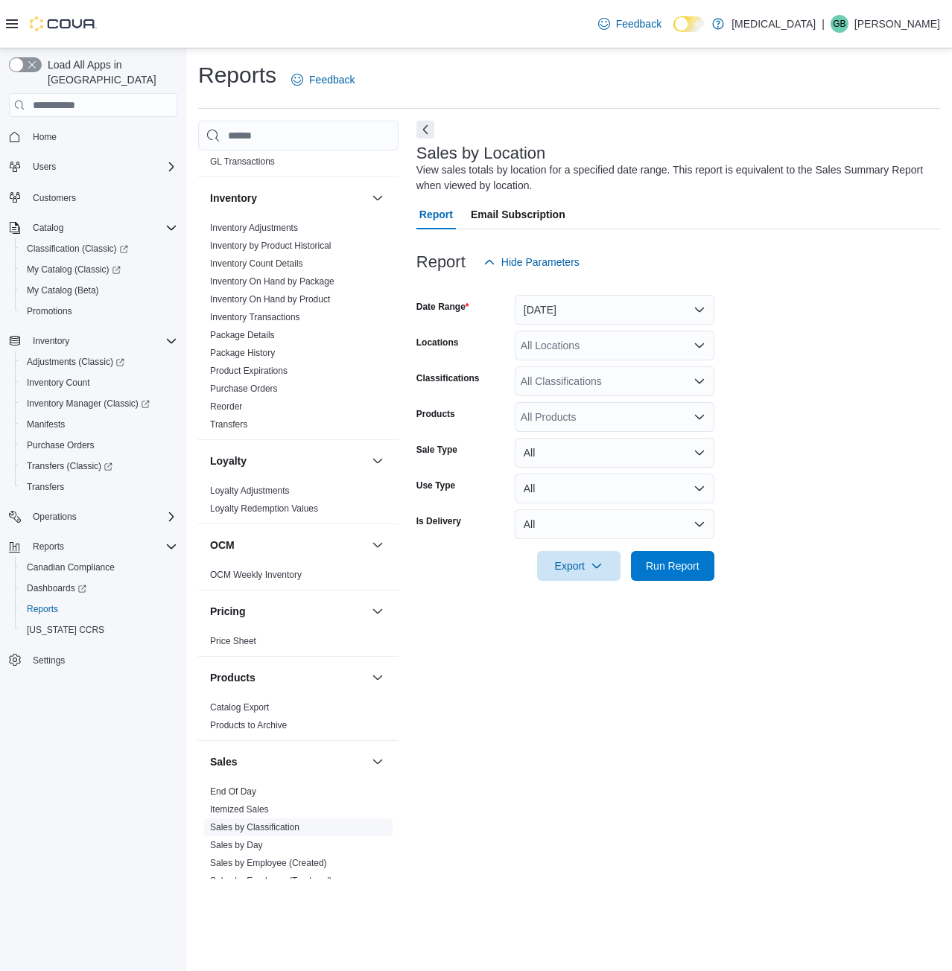
scroll to position [704, 0]
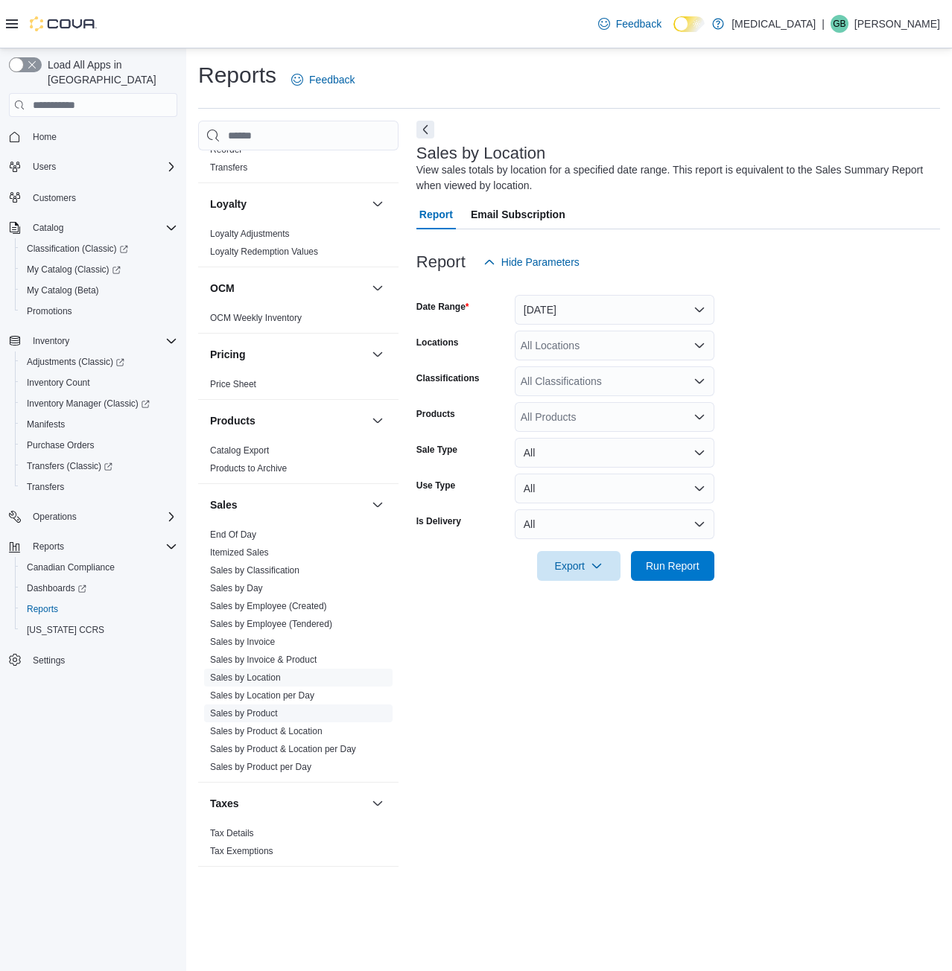
click at [250, 711] on link "Sales by Product" at bounding box center [244, 713] width 68 height 10
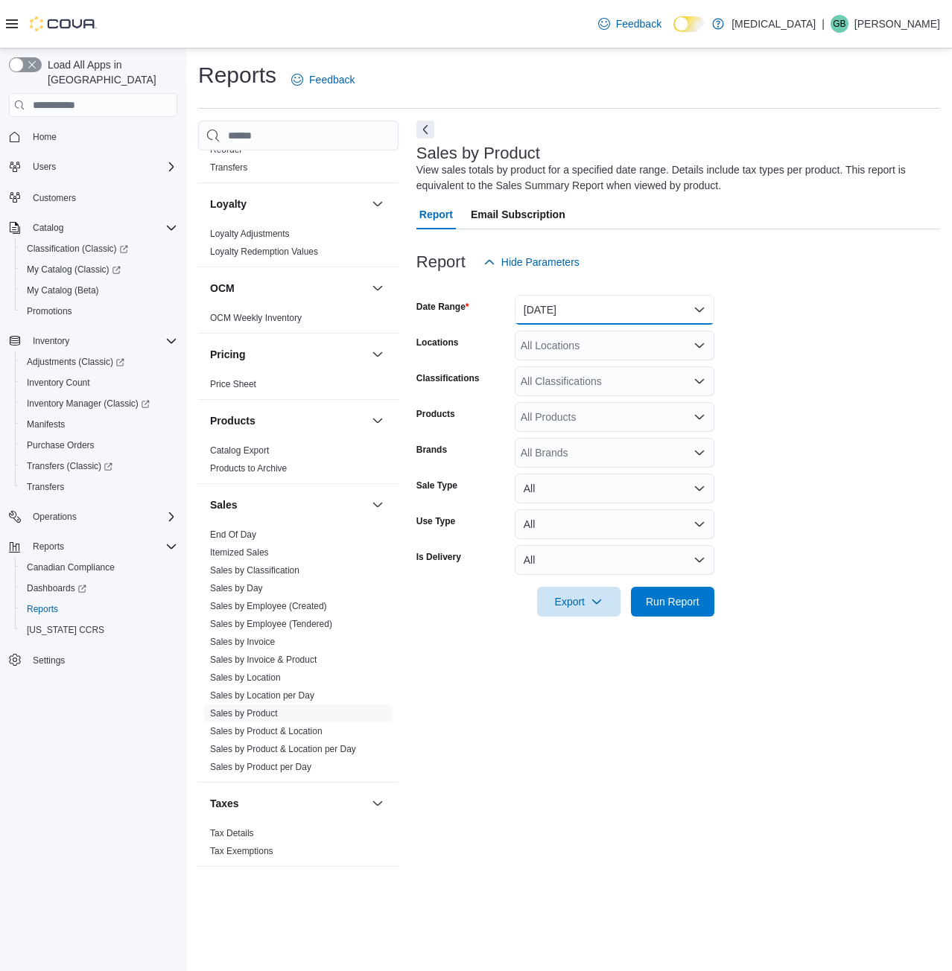
click at [615, 318] on button "[DATE]" at bounding box center [615, 310] width 200 height 30
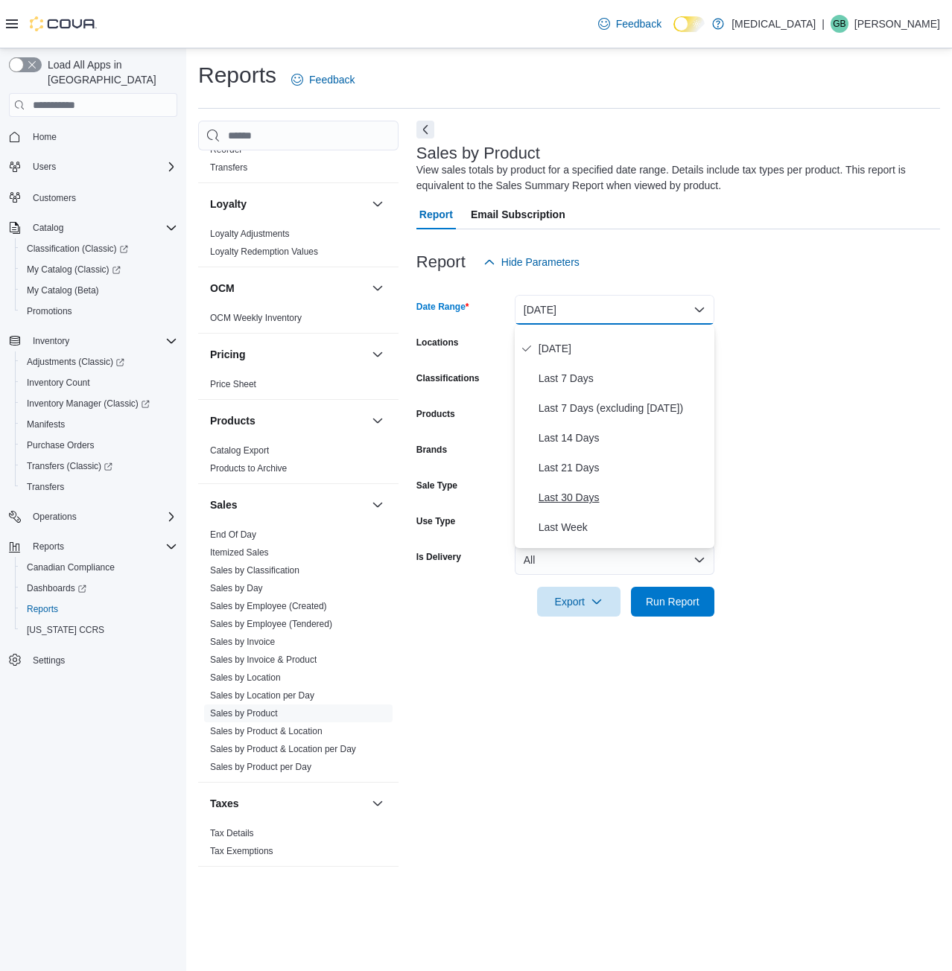
scroll to position [74, 0]
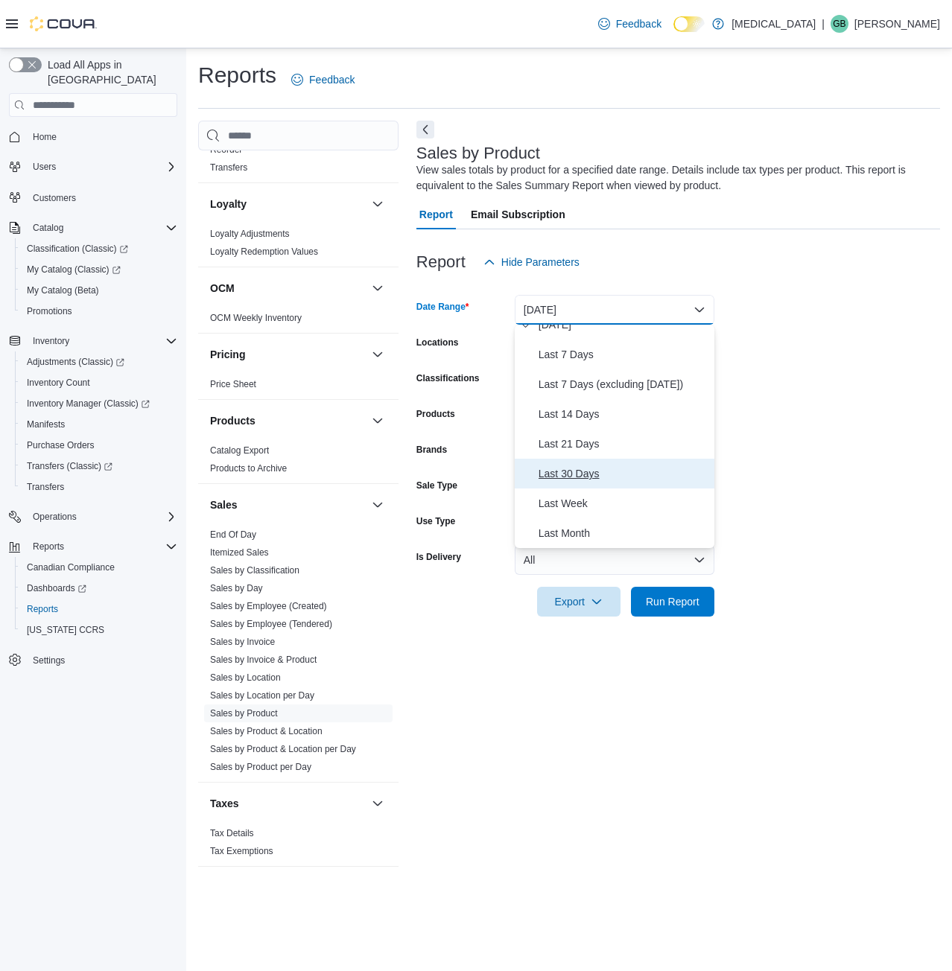
click at [578, 469] on span "Last 30 Days" at bounding box center [623, 474] width 170 height 18
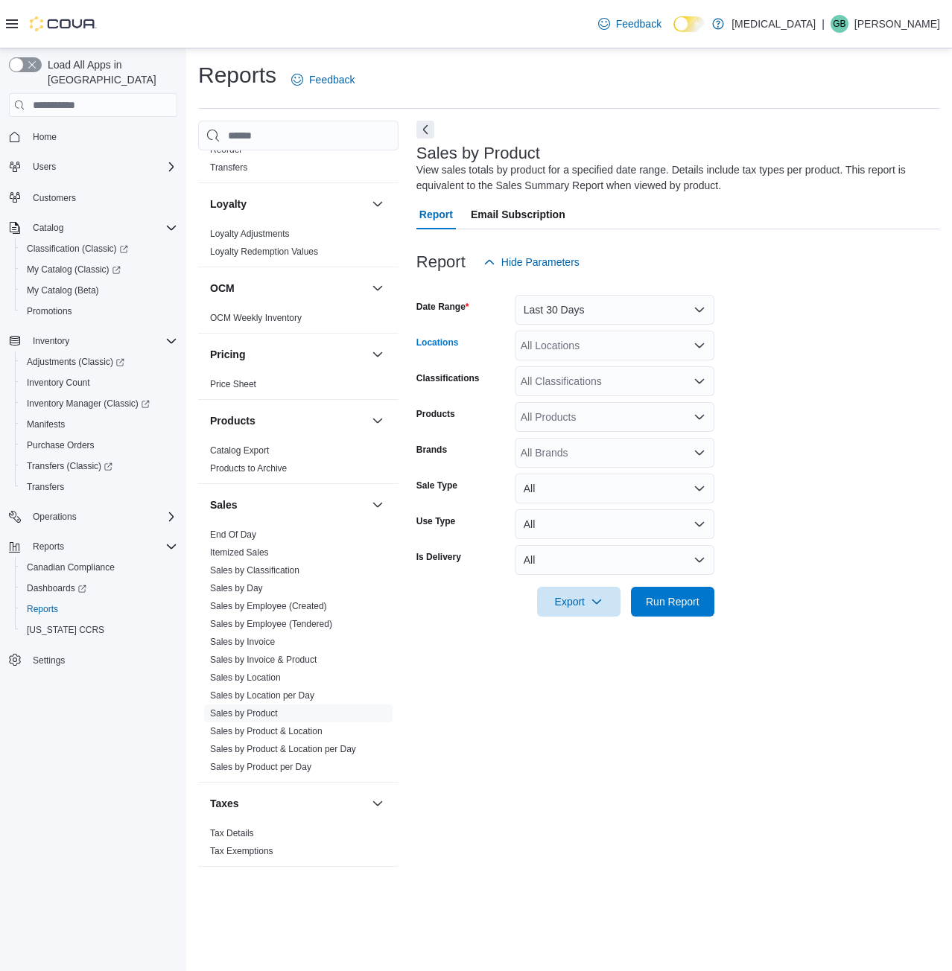
click at [570, 338] on div "All Locations" at bounding box center [615, 346] width 200 height 30
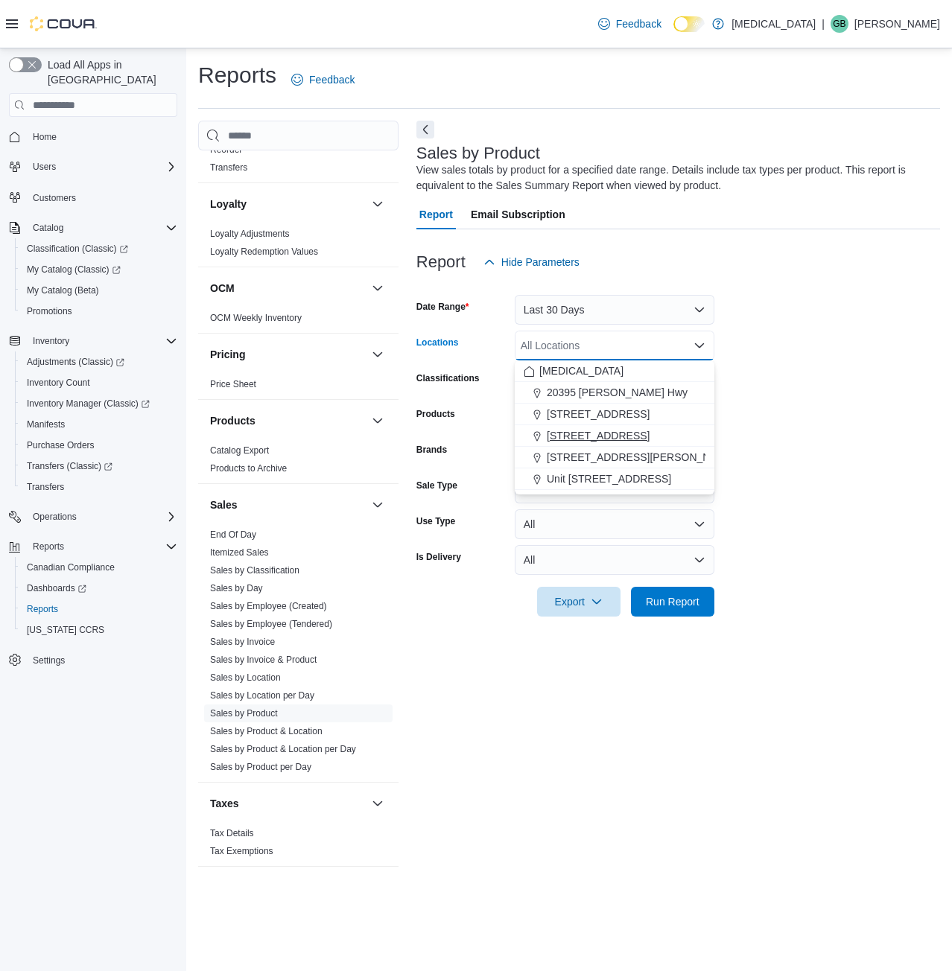
click at [602, 437] on span "[STREET_ADDRESS]" at bounding box center [598, 435] width 103 height 15
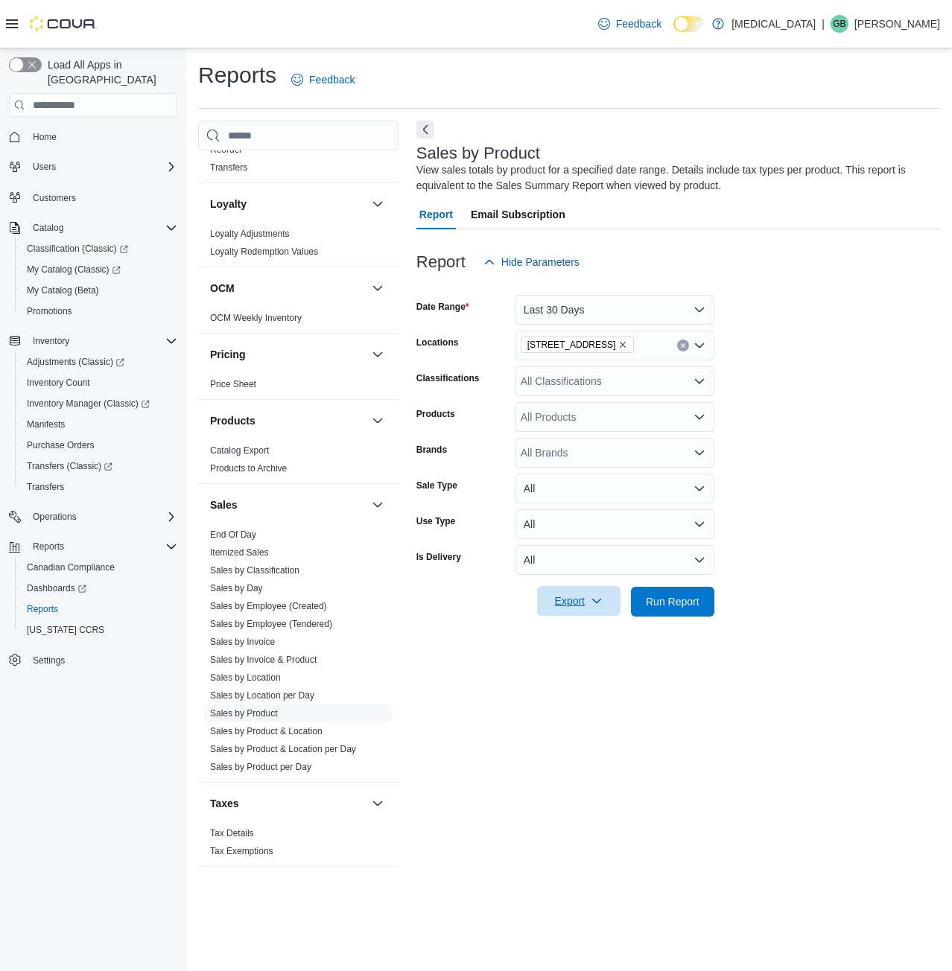
click at [560, 602] on span "Export" at bounding box center [579, 601] width 66 height 30
click at [567, 632] on span "Export to Excel" at bounding box center [580, 631] width 67 height 12
click at [828, 435] on form "Date Range Last 30 Days Locations 460 Granville St Classifications All Classifi…" at bounding box center [677, 447] width 523 height 340
click at [855, 297] on form "Date Range Last 30 Days Locations 460 Granville St Classifications All Classifi…" at bounding box center [677, 447] width 523 height 340
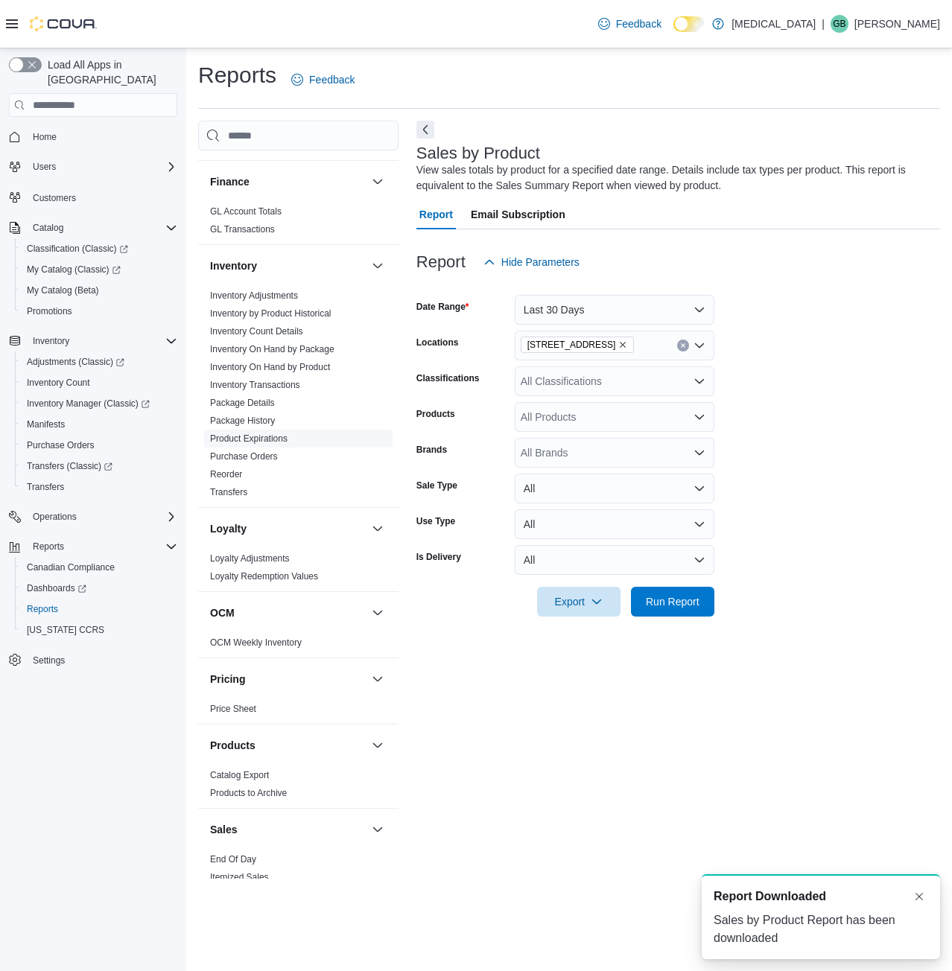
scroll to position [332, 0]
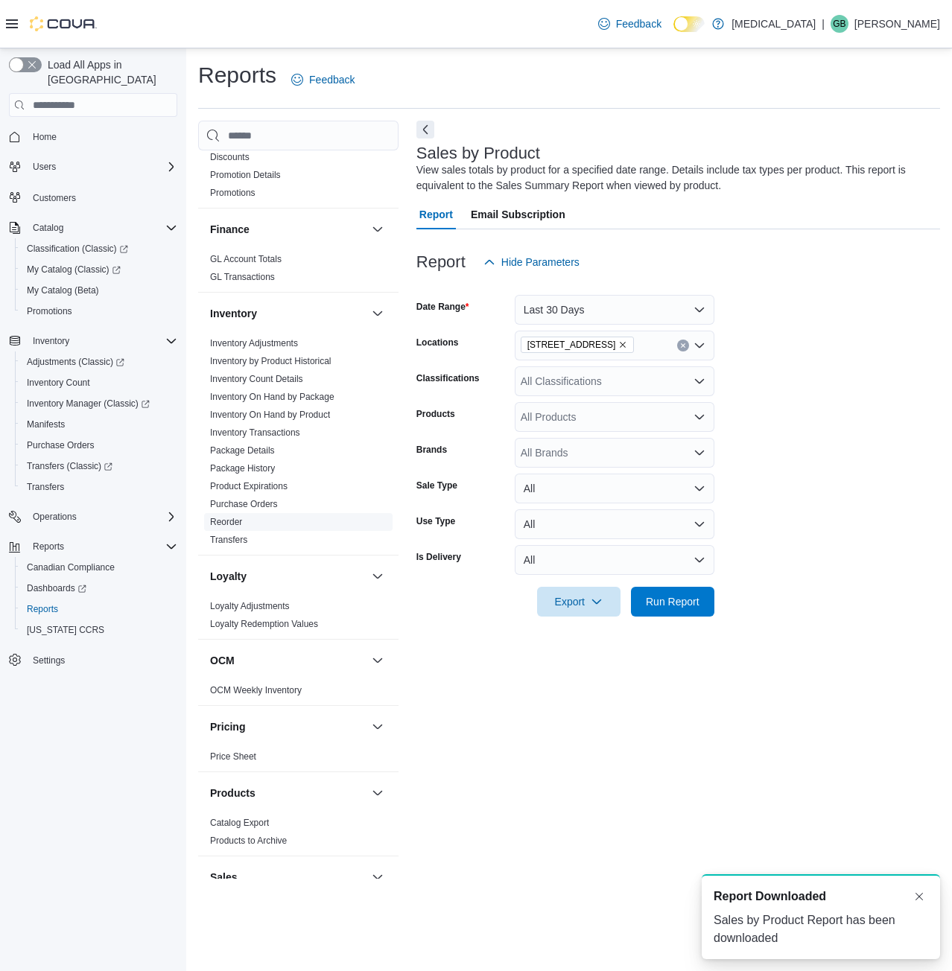
click at [229, 523] on link "Reorder" at bounding box center [226, 522] width 32 height 10
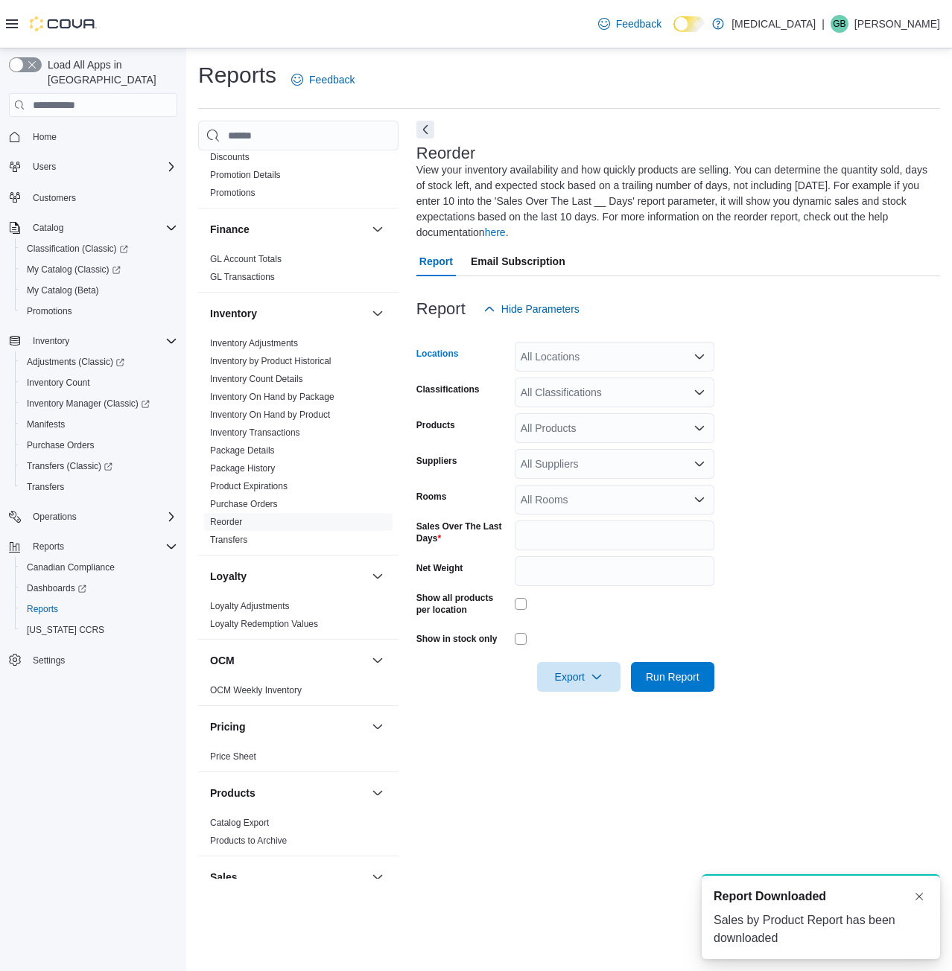
click at [618, 352] on div "All Locations" at bounding box center [615, 357] width 200 height 30
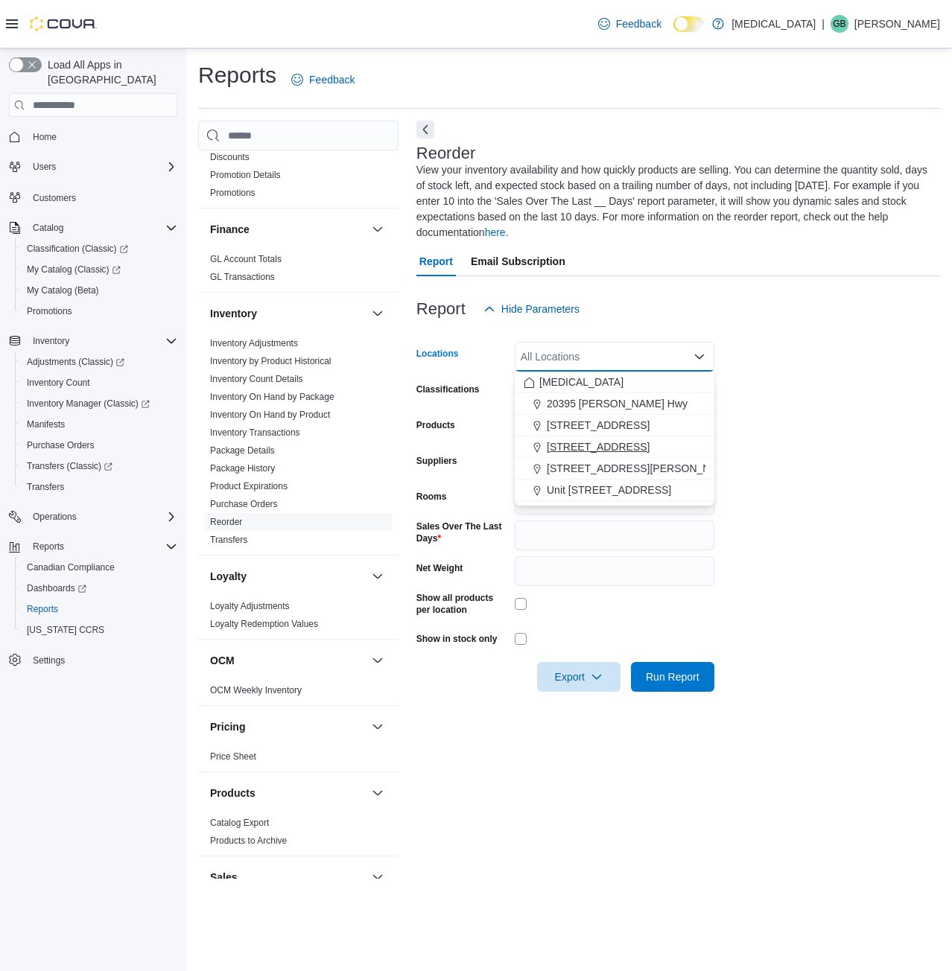
click at [596, 450] on span "[STREET_ADDRESS]" at bounding box center [598, 446] width 103 height 15
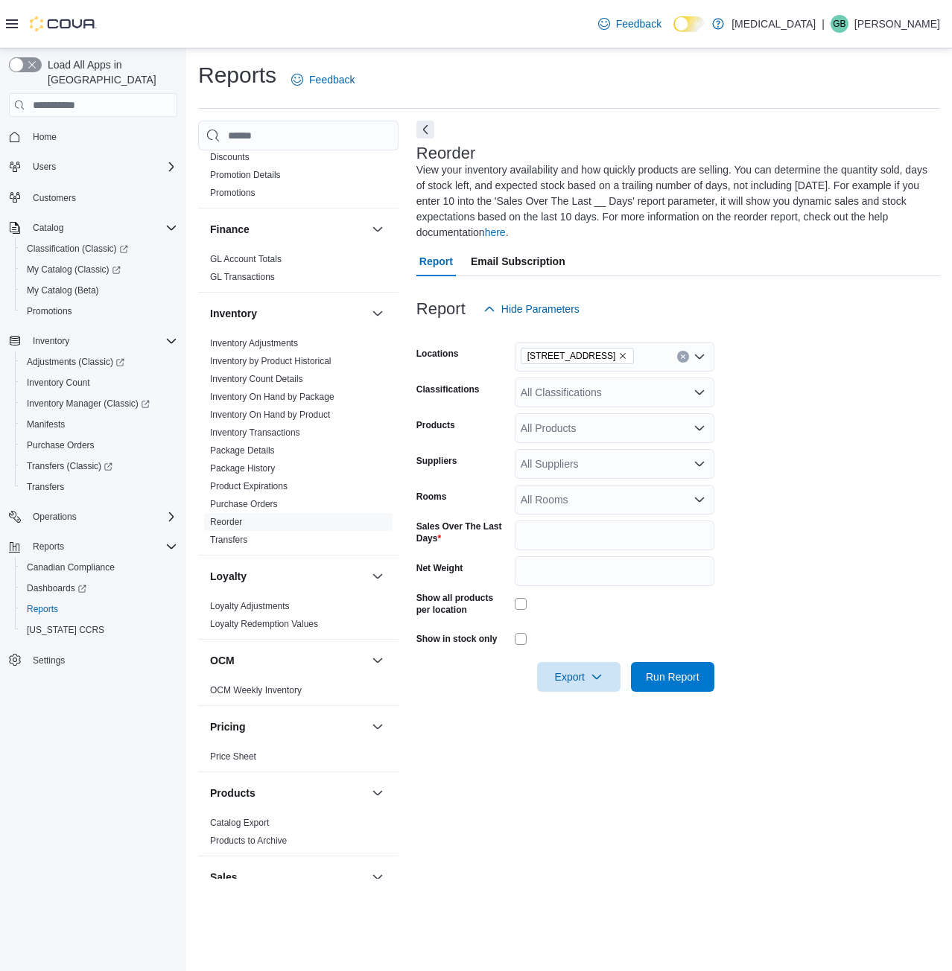
click at [773, 436] on form "Locations 460 Granville St Classifications All Classifications Products All Pro…" at bounding box center [677, 508] width 523 height 368
click at [556, 459] on div "All Suppliers" at bounding box center [615, 464] width 200 height 30
type input "**"
click at [550, 528] on span "BCLDB" at bounding box center [614, 532] width 182 height 15
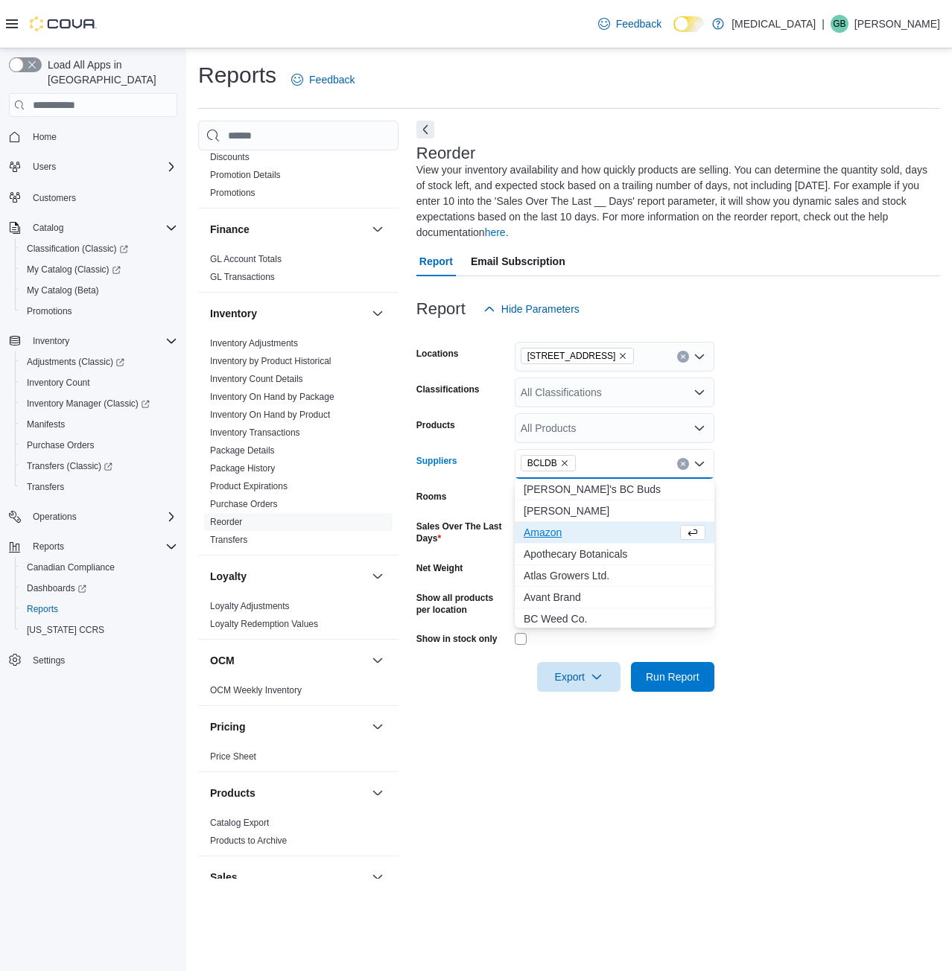
click at [485, 604] on label "Show all products per location" at bounding box center [462, 604] width 92 height 24
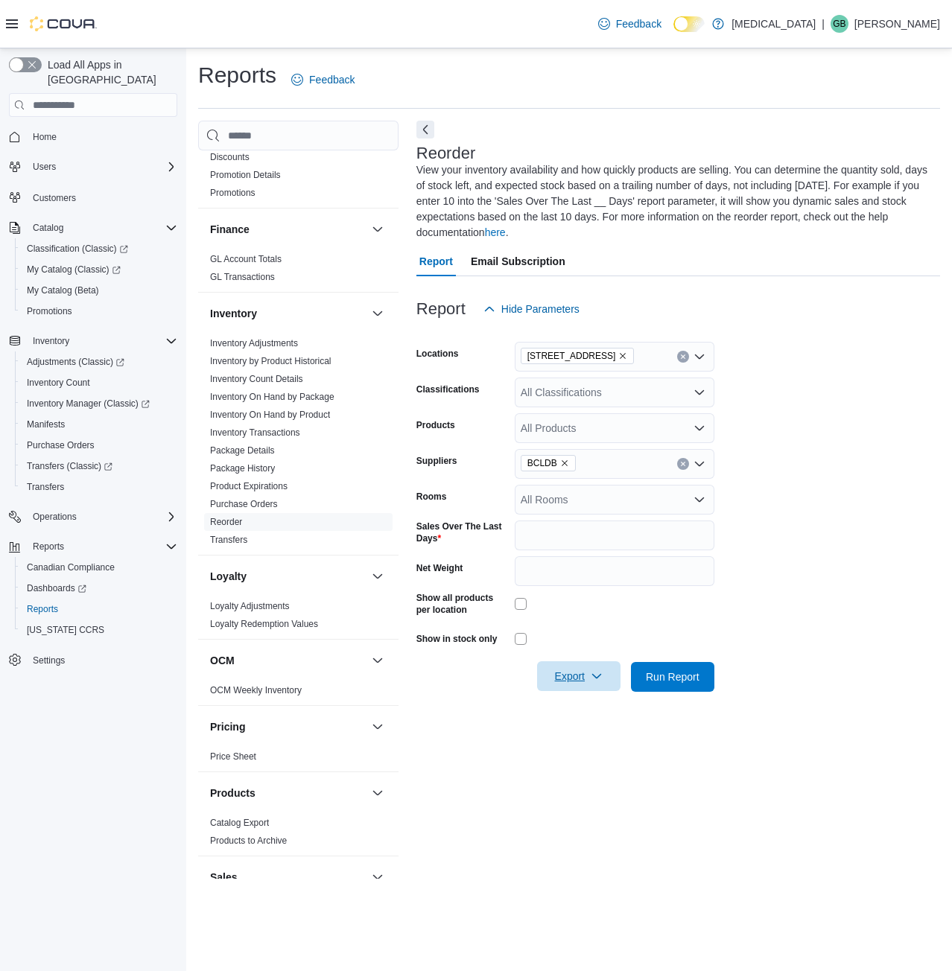
click at [588, 669] on span "Export" at bounding box center [579, 676] width 66 height 30
click at [596, 706] on span "Export to Excel" at bounding box center [580, 707] width 67 height 12
click at [851, 494] on form "Locations 460 Granville St Classifications All Classifications Products All Pro…" at bounding box center [677, 508] width 523 height 368
